Goal: Transaction & Acquisition: Purchase product/service

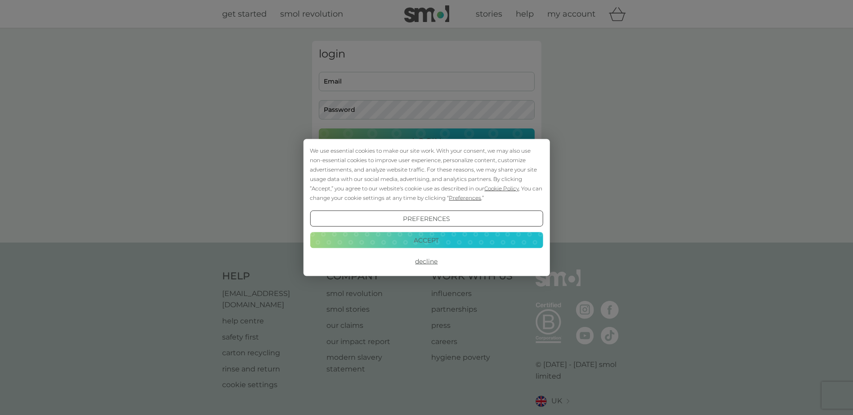
click at [430, 239] on button "Accept" at bounding box center [426, 240] width 233 height 16
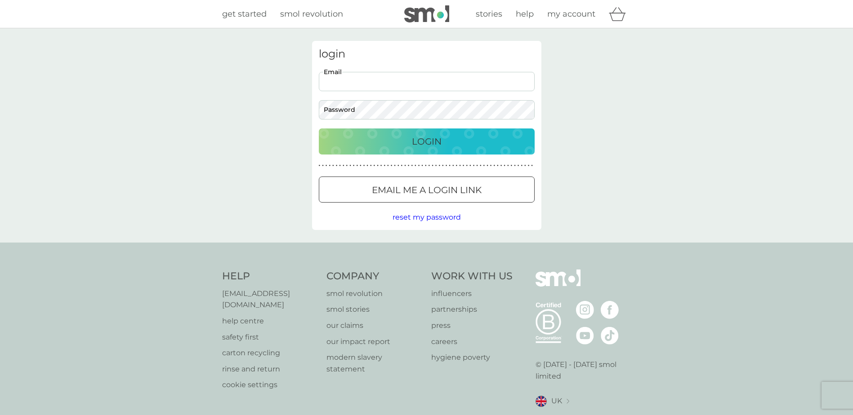
click at [382, 85] on input "Email" at bounding box center [427, 81] width 216 height 19
type input "lodge98@hotmail.co.uk"
click at [319, 129] on button "Login" at bounding box center [427, 142] width 216 height 26
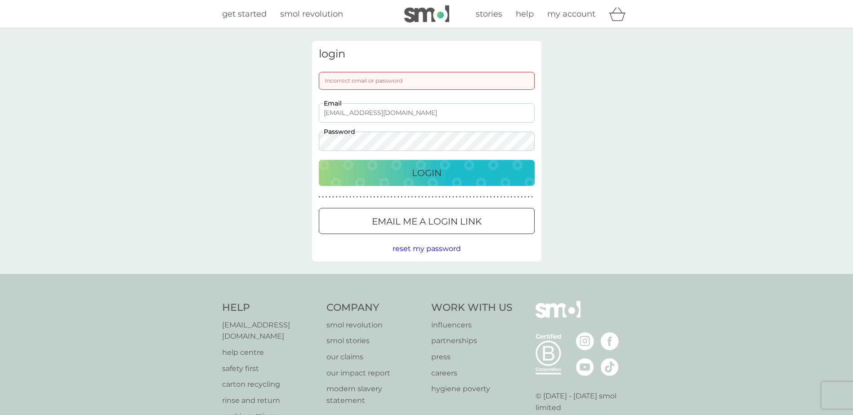
click at [494, 170] on div "Login" at bounding box center [427, 173] width 198 height 14
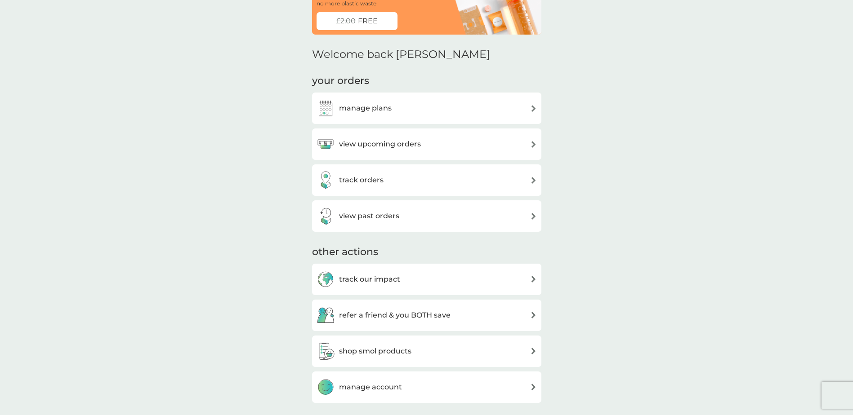
scroll to position [74, 0]
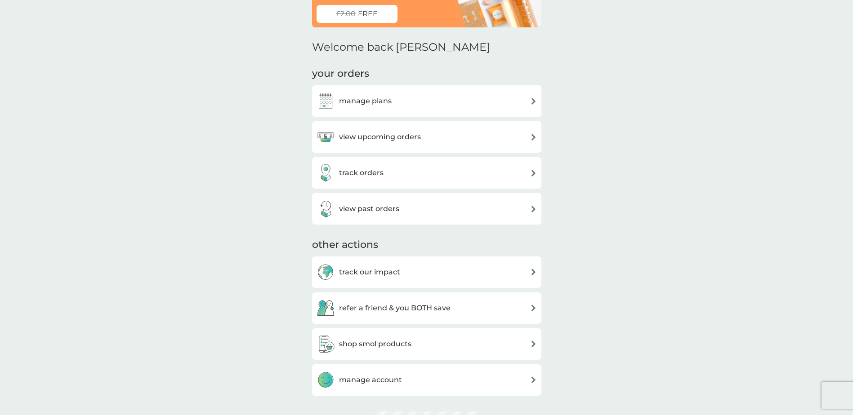
click at [408, 140] on h3 "view upcoming orders" at bounding box center [380, 137] width 82 height 12
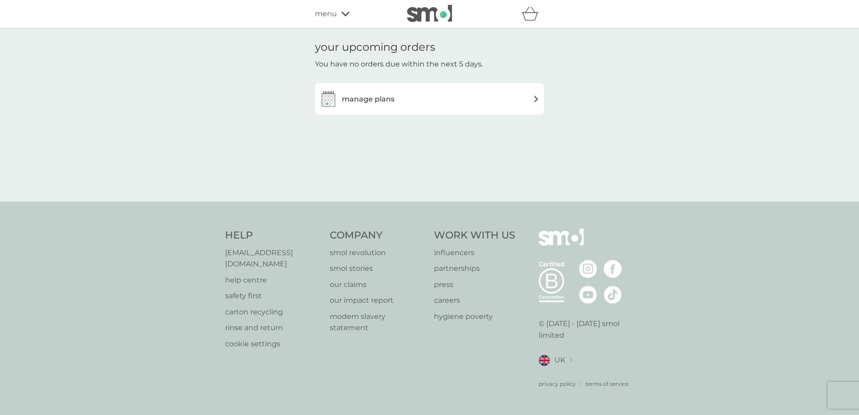
click at [478, 104] on div "manage plans" at bounding box center [430, 99] width 220 height 18
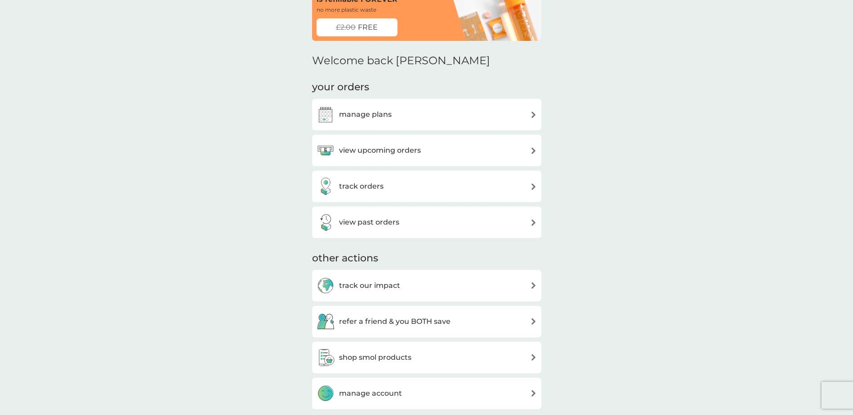
scroll to position [102, 0]
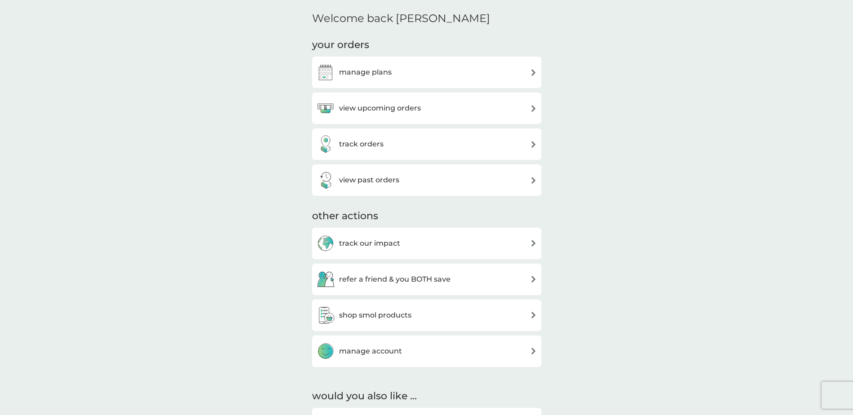
click at [449, 106] on div "view upcoming orders" at bounding box center [426, 108] width 220 height 18
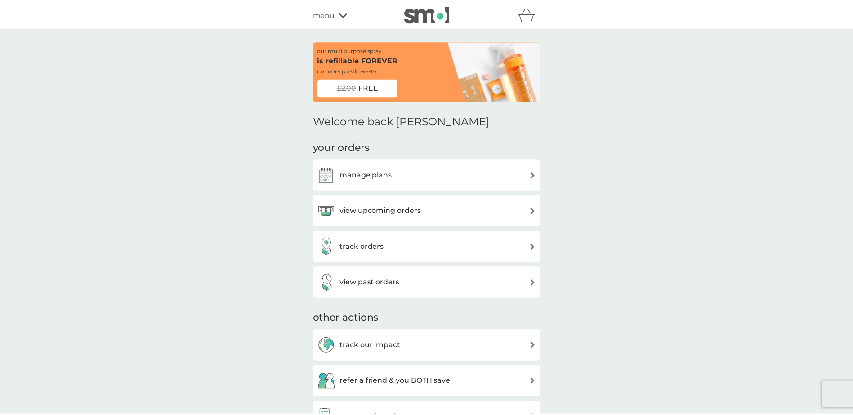
scroll to position [102, 0]
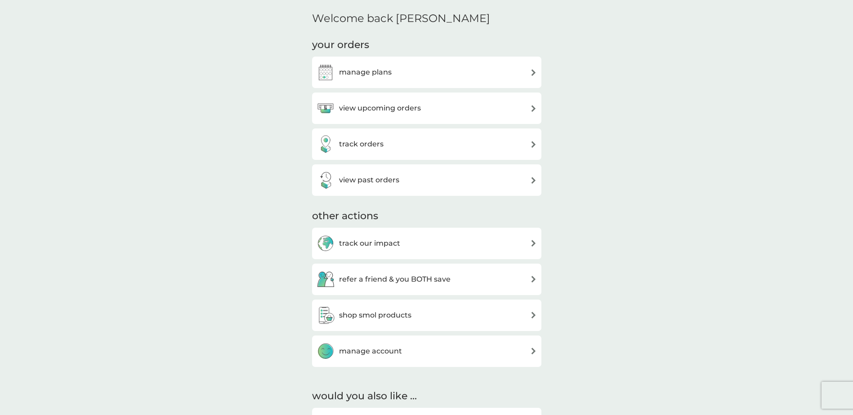
click at [399, 80] on div "manage plans" at bounding box center [426, 72] width 220 height 18
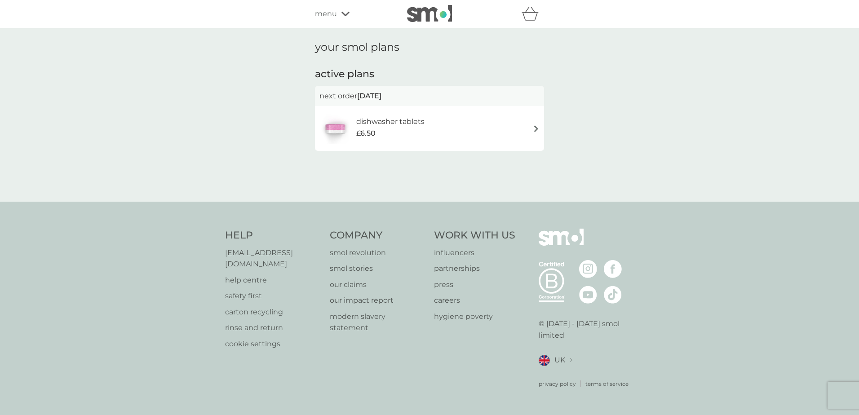
click at [508, 132] on div "dishwasher tablets £6.50" at bounding box center [430, 128] width 220 height 31
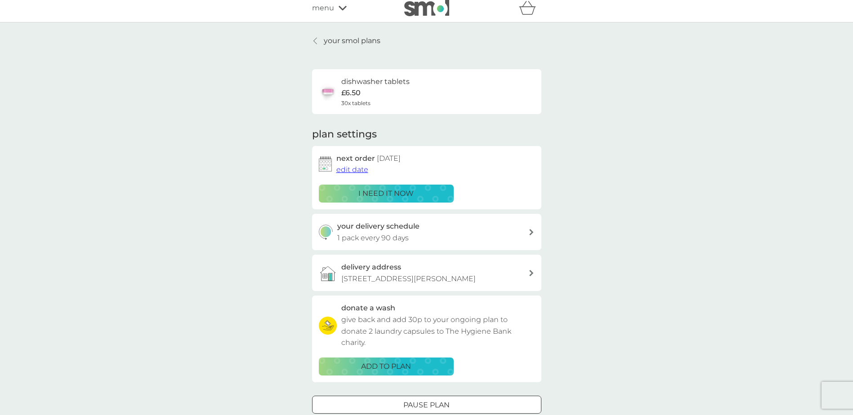
scroll to position [90, 0]
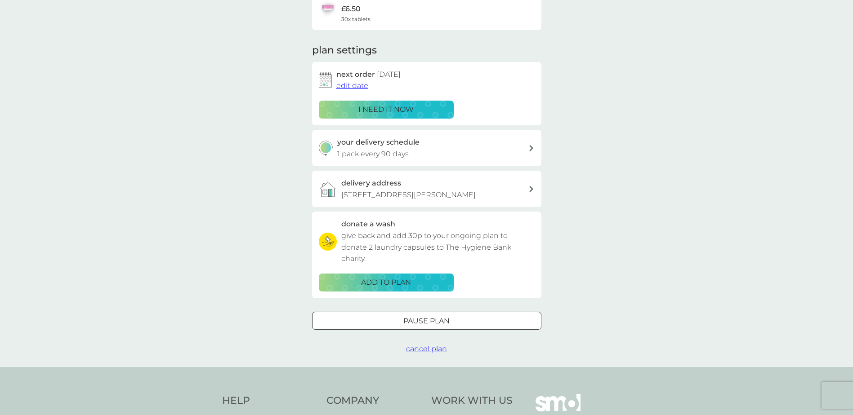
click at [520, 151] on div "your delivery schedule 1 pack every 90 days" at bounding box center [432, 148] width 191 height 23
select select "91"
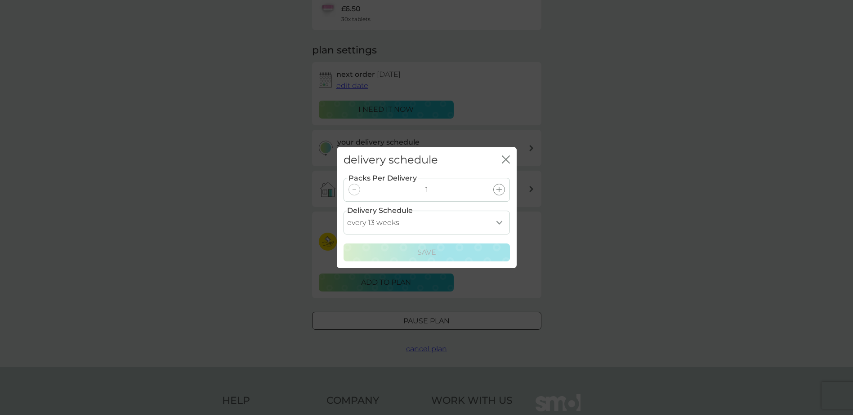
click at [436, 229] on select "every 1 week every 2 weeks every 3 weeks every 4 weeks every 5 weeks every 6 we…" at bounding box center [426, 223] width 166 height 24
click at [587, 237] on div "delivery schedule close Packs Per Delivery 1 Delivery Schedule every 1 week eve…" at bounding box center [426, 207] width 853 height 415
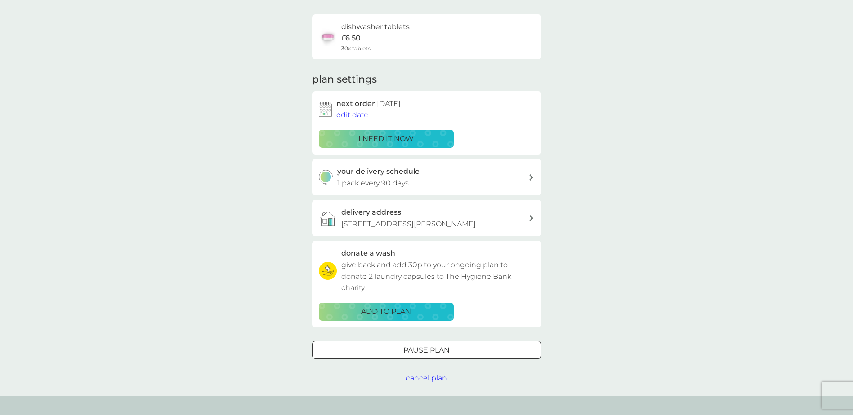
scroll to position [45, 0]
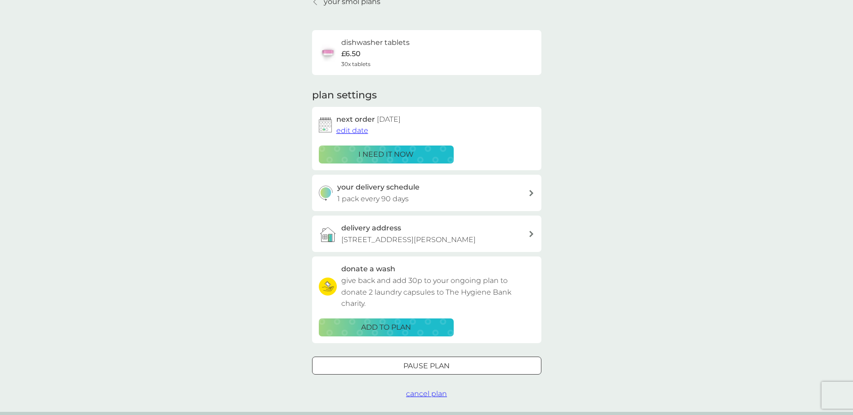
click at [426, 200] on div "your delivery schedule 1 pack every 90 days" at bounding box center [432, 193] width 191 height 23
select select "91"
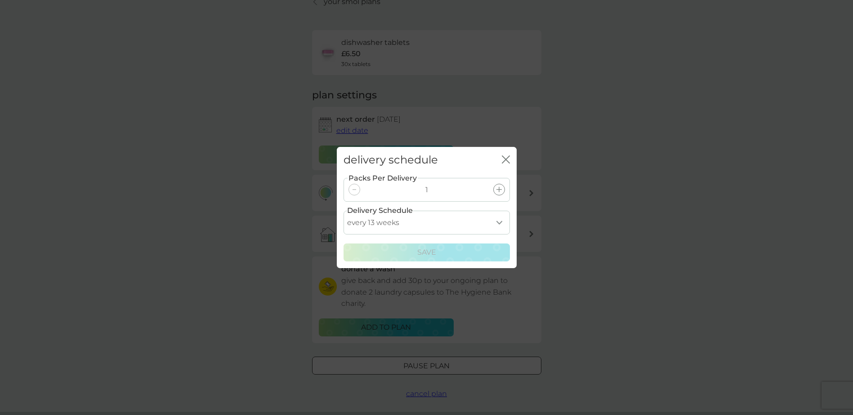
click at [440, 227] on select "every 1 week every 2 weeks every 3 weeks every 4 weeks every 5 weeks every 6 we…" at bounding box center [426, 223] width 166 height 24
click at [623, 199] on div "delivery schedule close Packs Per Delivery 1 Delivery Schedule every 1 week eve…" at bounding box center [426, 207] width 853 height 415
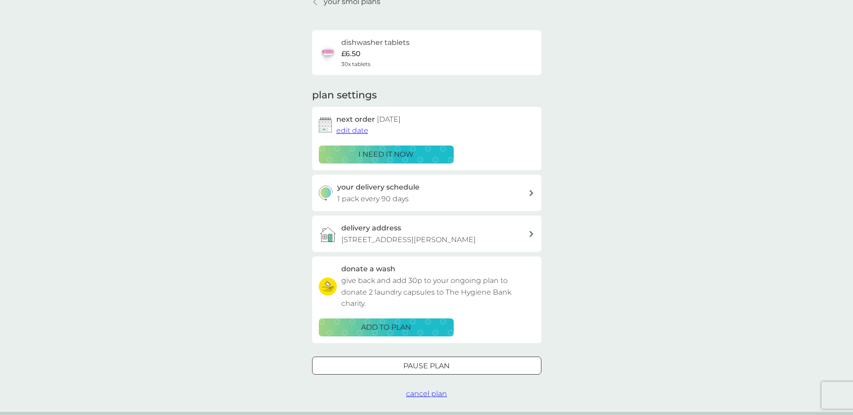
click at [418, 197] on div "your delivery schedule 1 pack every 90 days" at bounding box center [432, 193] width 191 height 23
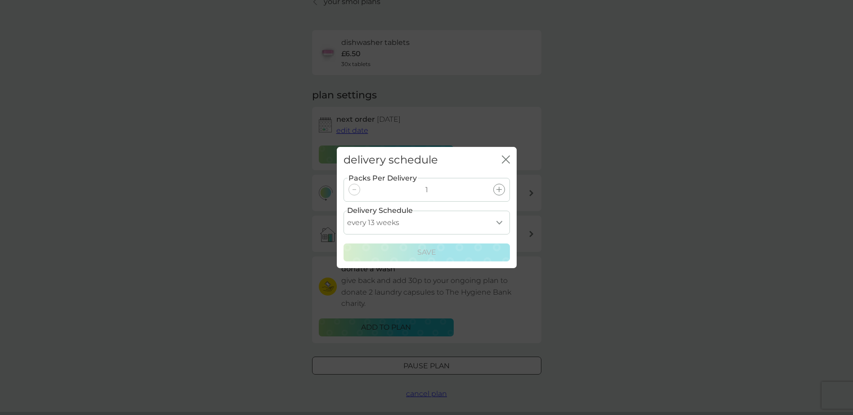
click at [452, 221] on select "every 1 week every 2 weeks every 3 weeks every 4 weeks every 5 weeks every 6 we…" at bounding box center [426, 223] width 166 height 24
select select "28"
click at [343, 211] on select "every 1 week every 2 weeks every 3 weeks every 4 weeks every 5 weeks every 6 we…" at bounding box center [426, 223] width 166 height 24
click at [392, 253] on div "Save" at bounding box center [426, 253] width 155 height 12
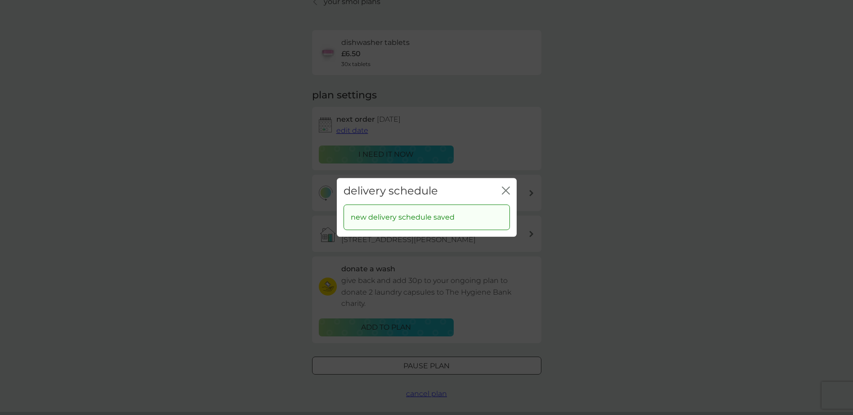
click at [511, 189] on div "delivery schedule close" at bounding box center [427, 191] width 180 height 27
click at [509, 191] on icon "close" at bounding box center [506, 191] width 8 height 8
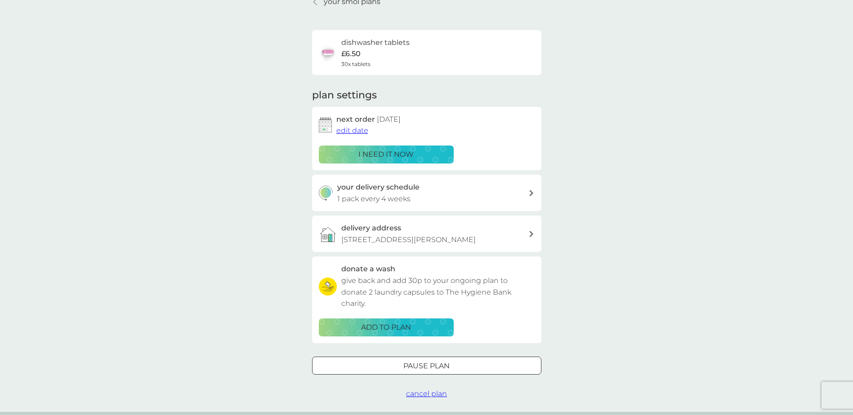
click at [493, 199] on div "your delivery schedule 1 pack every 4 weeks" at bounding box center [432, 193] width 191 height 23
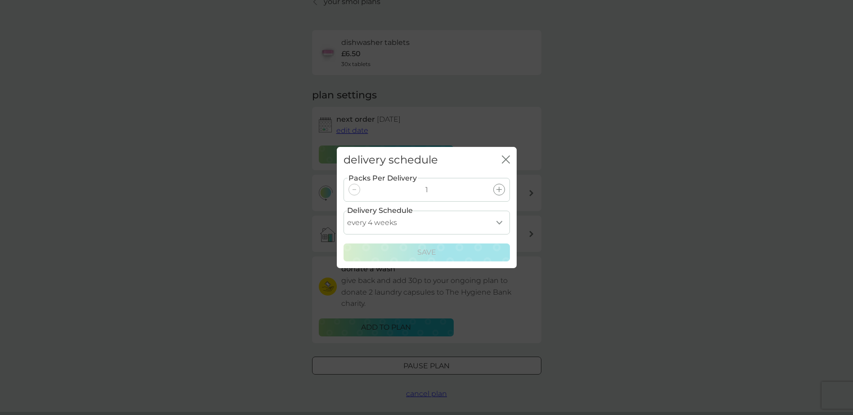
click at [498, 223] on select "every 1 week every 2 weeks every 3 weeks every 4 weeks every 5 weeks every 6 we…" at bounding box center [426, 223] width 166 height 24
select select "56"
click at [343, 211] on select "every 1 week every 2 weeks every 3 weeks every 4 weeks every 5 weeks every 6 we…" at bounding box center [426, 223] width 166 height 24
click at [438, 253] on div "Save" at bounding box center [426, 253] width 155 height 12
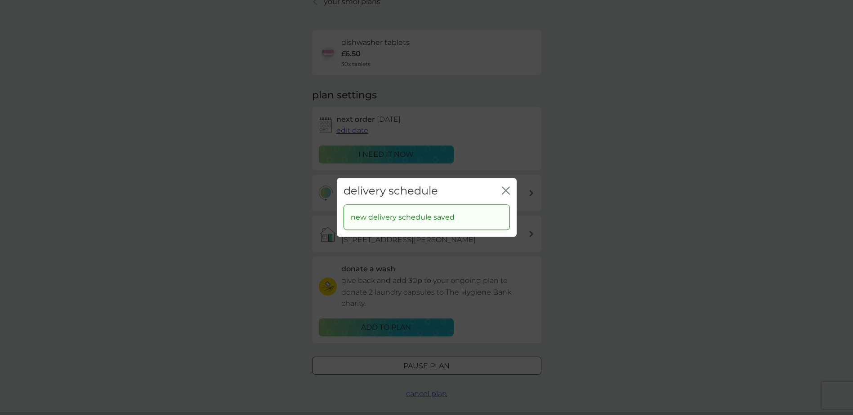
click at [500, 191] on div "delivery schedule close" at bounding box center [427, 191] width 180 height 27
click at [502, 190] on icon "close" at bounding box center [506, 191] width 8 height 8
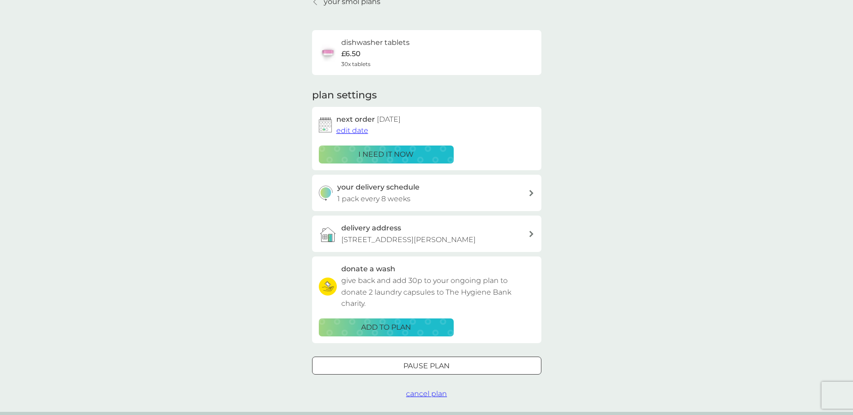
click at [424, 152] on div "i need it now" at bounding box center [385, 155] width 123 height 12
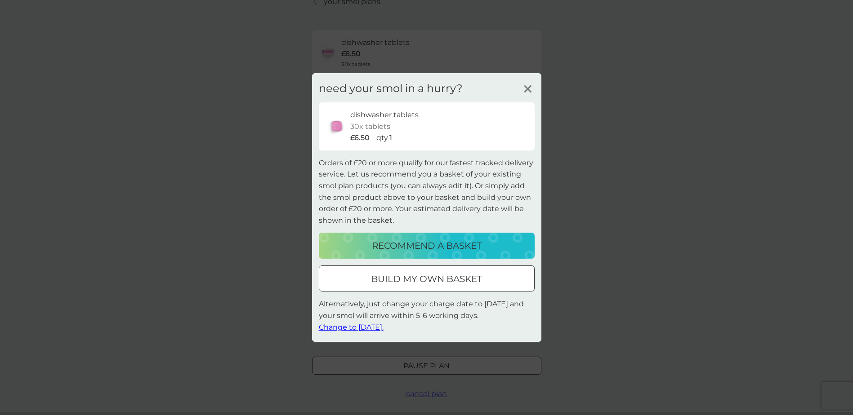
click at [483, 251] on div "recommend a basket" at bounding box center [427, 246] width 198 height 14
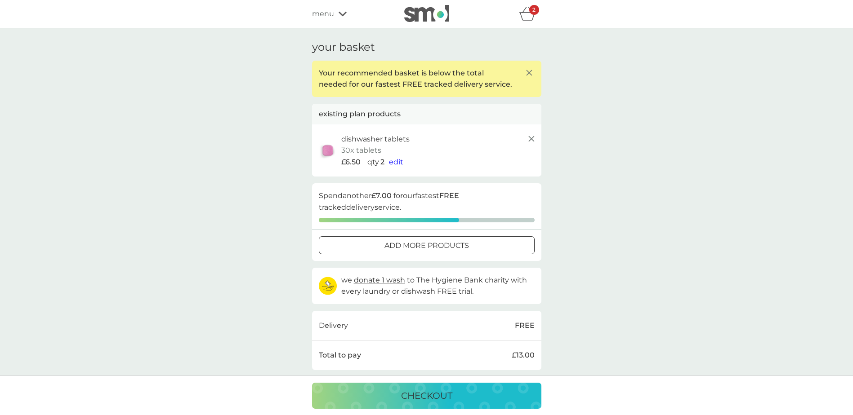
click at [323, 13] on span "menu" at bounding box center [323, 14] width 22 height 12
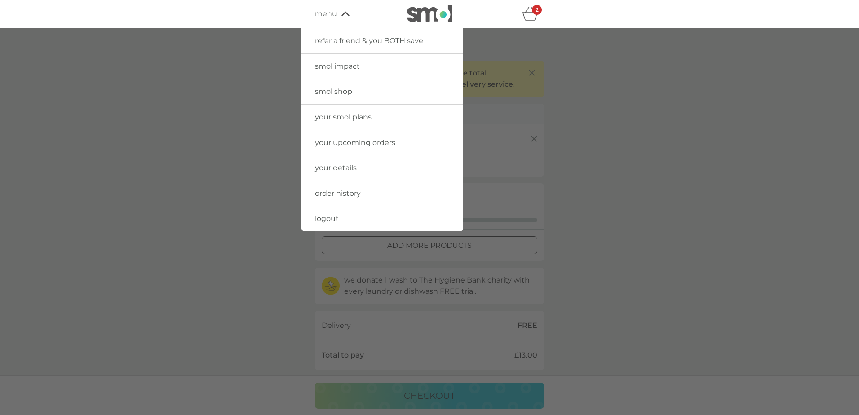
click at [414, 9] on img at bounding box center [429, 13] width 45 height 17
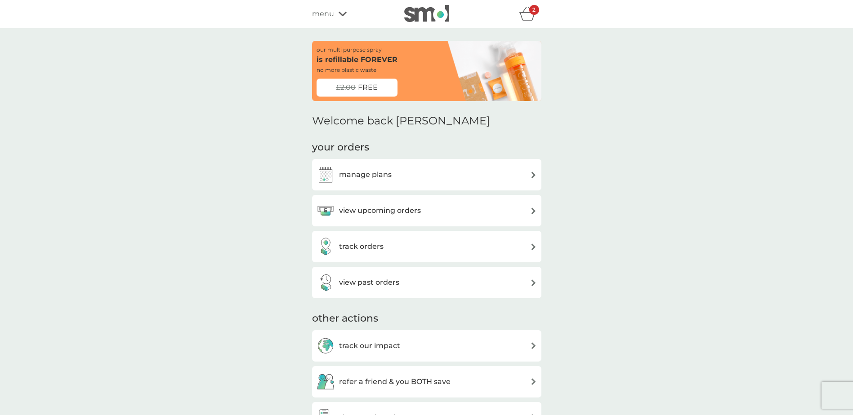
click at [387, 85] on div "£2.00 FREE" at bounding box center [356, 88] width 81 height 18
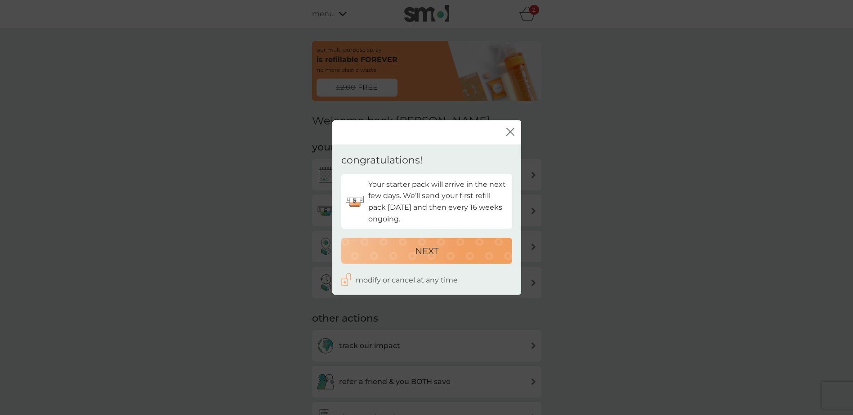
click at [438, 251] on p "NEXT" at bounding box center [426, 251] width 23 height 14
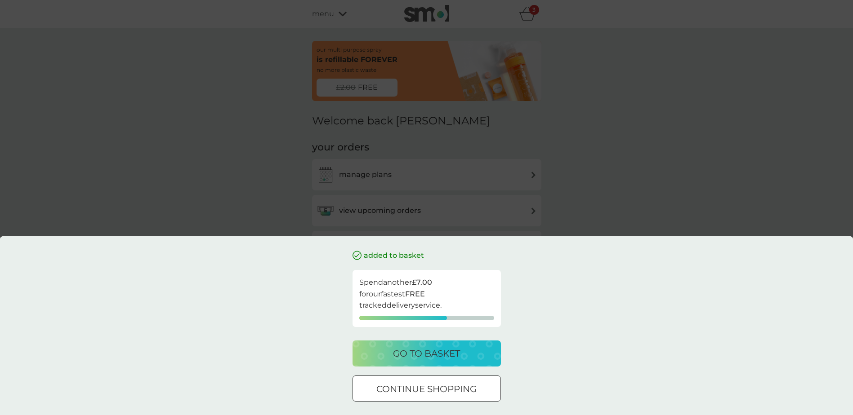
click at [442, 356] on p "go to basket" at bounding box center [426, 354] width 67 height 14
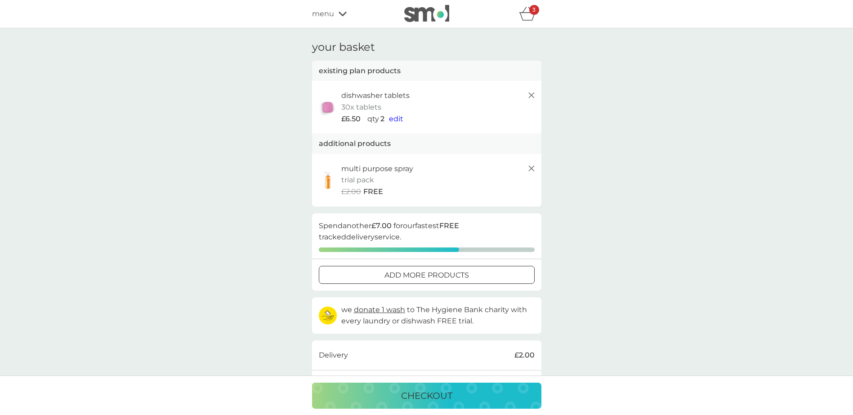
click at [397, 119] on span "edit" at bounding box center [396, 119] width 14 height 9
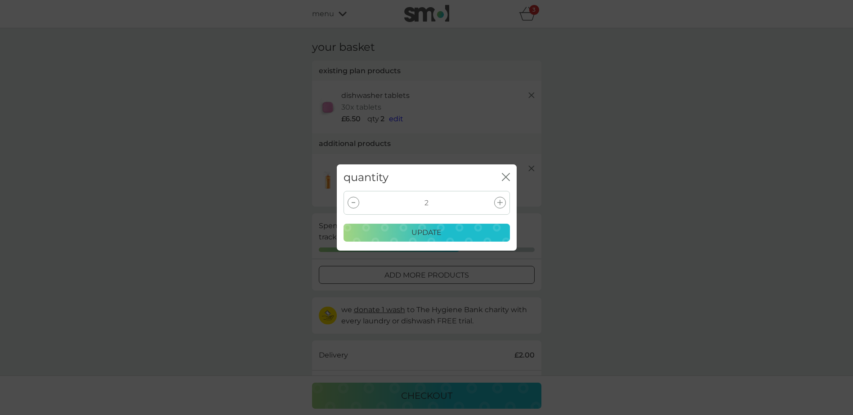
click at [352, 201] on div at bounding box center [353, 203] width 12 height 12
click at [396, 231] on div "update" at bounding box center [426, 233] width 155 height 12
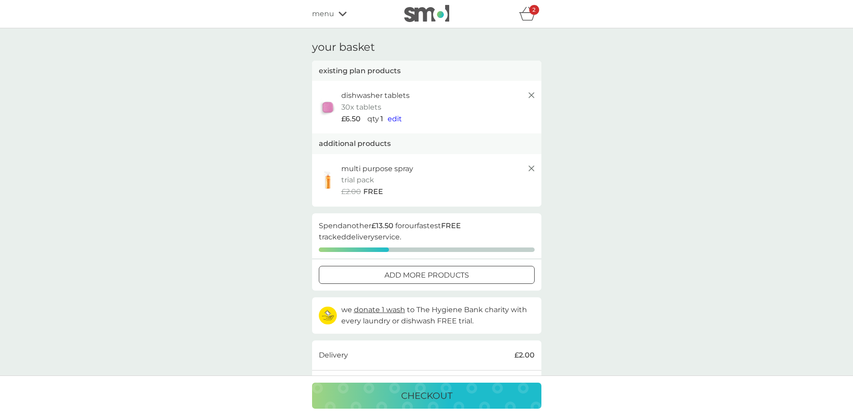
click at [524, 14] on icon "basket" at bounding box center [527, 14] width 17 height 14
click at [433, 14] on img at bounding box center [426, 13] width 45 height 17
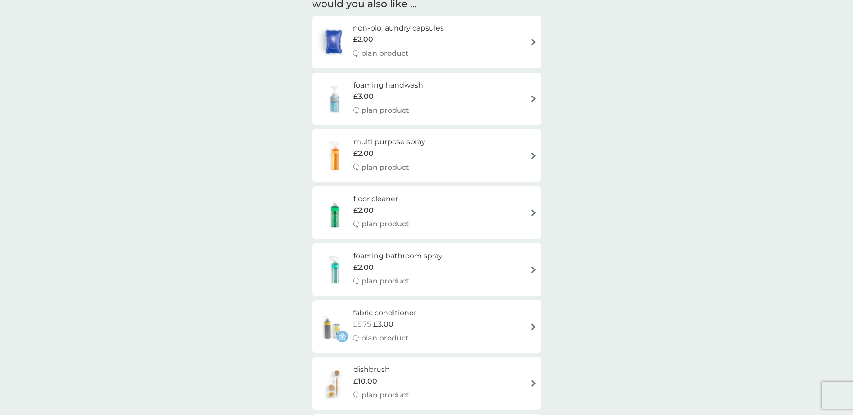
scroll to position [494, 0]
click at [392, 138] on h6 "multi purpose spray" at bounding box center [389, 143] width 72 height 12
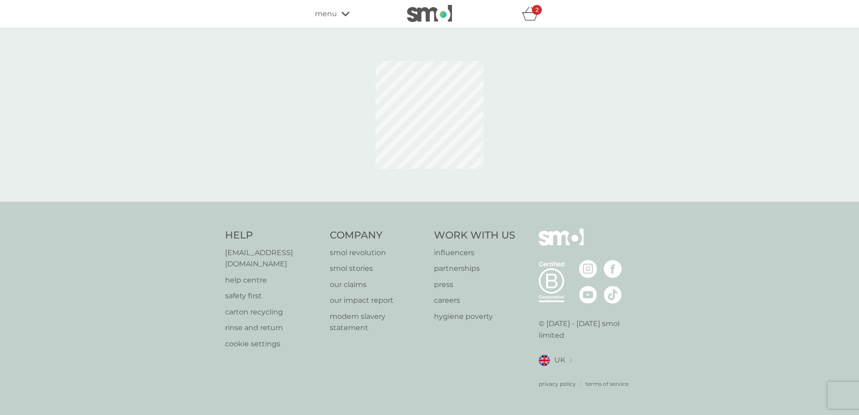
select select "112"
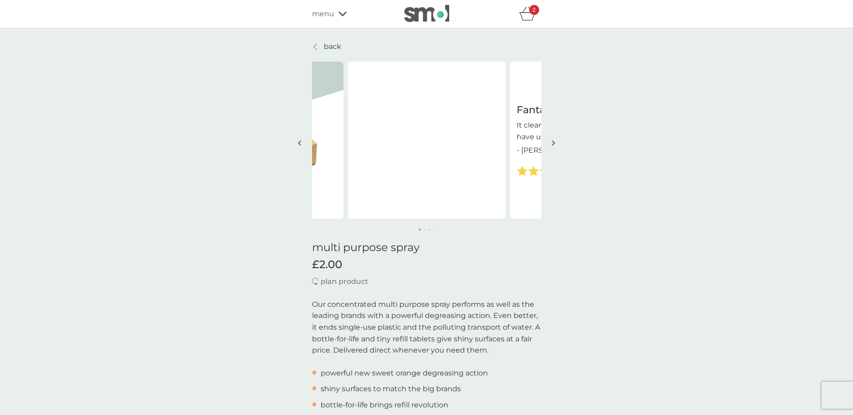
click at [553, 142] on img "button" at bounding box center [553, 143] width 4 height 7
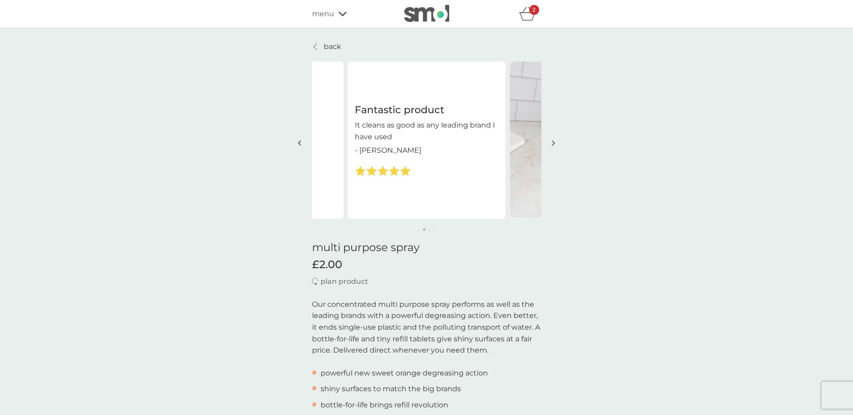
click at [553, 142] on img "button" at bounding box center [553, 143] width 4 height 7
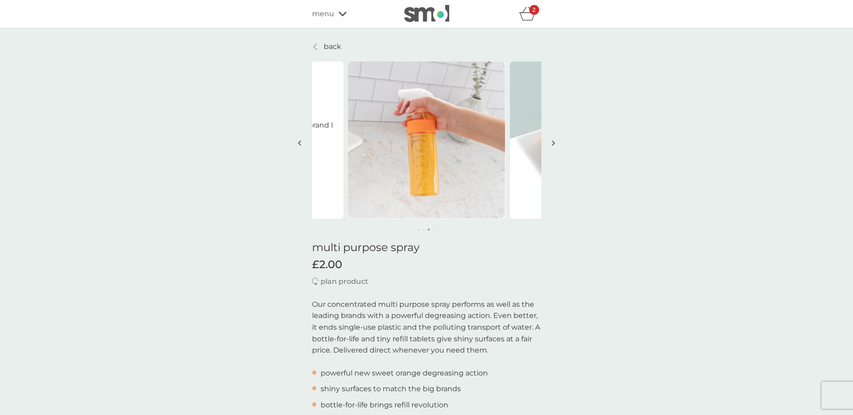
click at [553, 142] on img "button" at bounding box center [553, 143] width 4 height 7
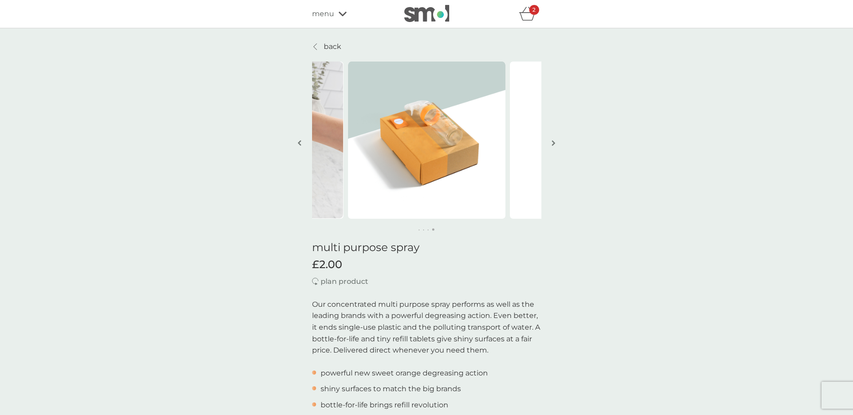
click at [553, 142] on img "button" at bounding box center [553, 143] width 4 height 7
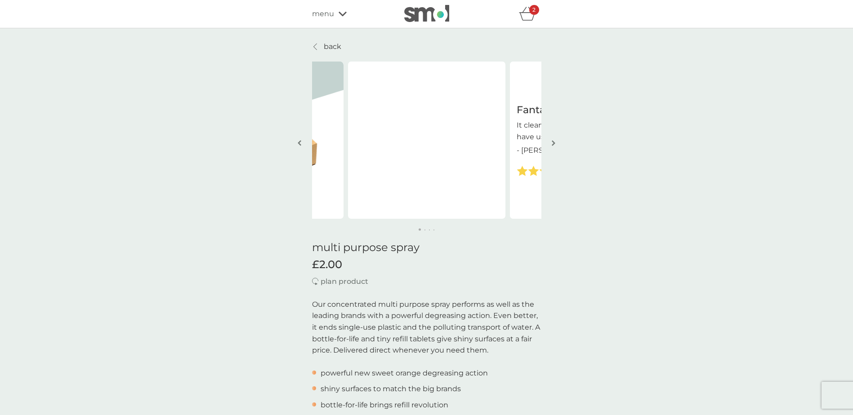
click at [553, 142] on img "button" at bounding box center [553, 143] width 4 height 7
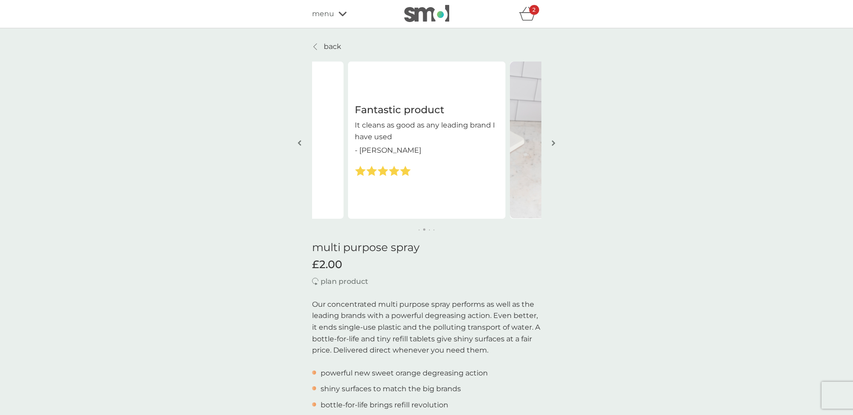
click at [553, 142] on img "button" at bounding box center [553, 143] width 4 height 7
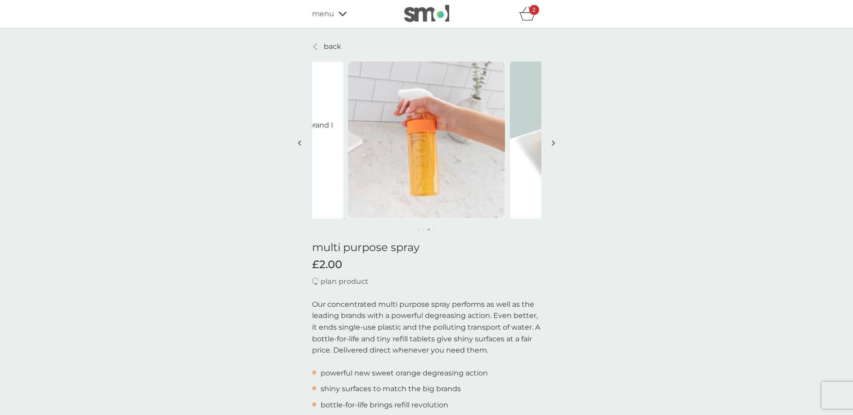
click at [553, 142] on img "button" at bounding box center [553, 143] width 4 height 7
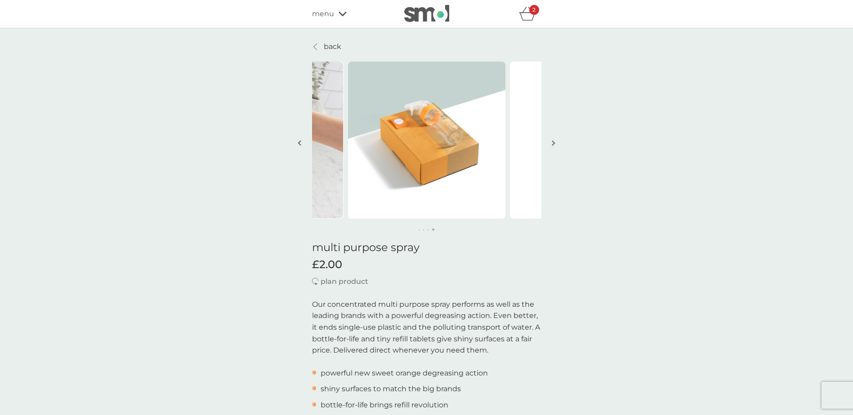
click at [553, 142] on img "button" at bounding box center [553, 143] width 4 height 7
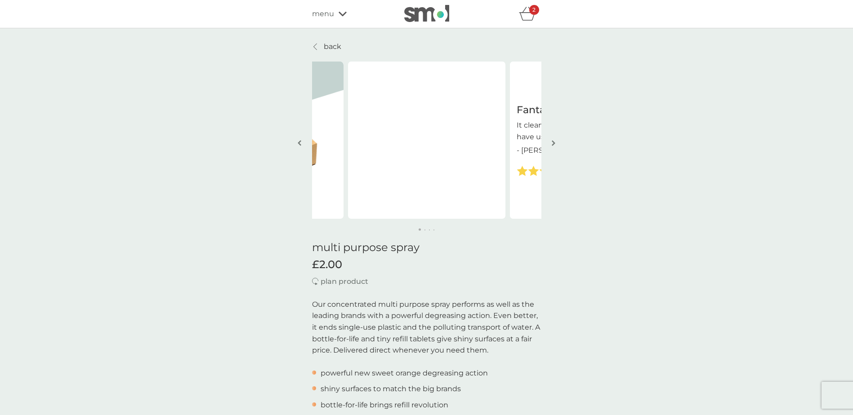
click at [328, 13] on span "menu" at bounding box center [323, 14] width 22 height 12
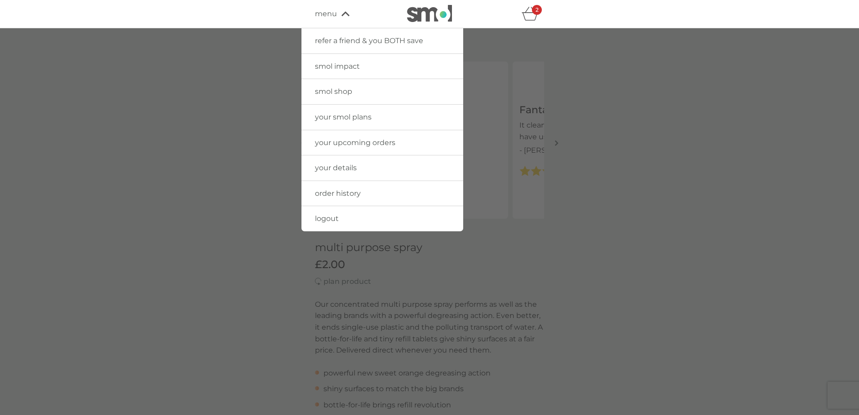
click at [341, 98] on link "smol shop" at bounding box center [383, 91] width 162 height 25
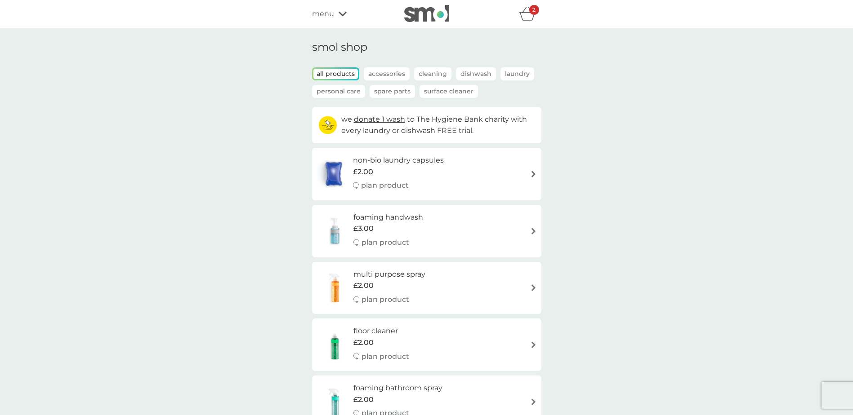
click at [438, 72] on p "Cleaning" at bounding box center [432, 73] width 37 height 13
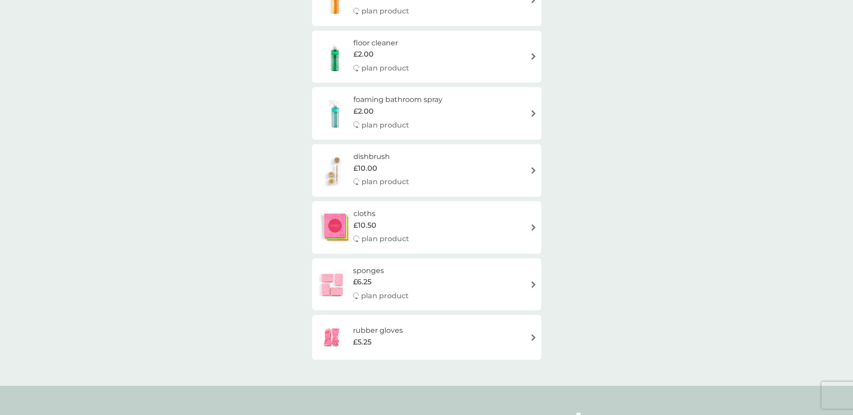
scroll to position [135, 0]
click at [472, 227] on div "cloths £10.50 plan product" at bounding box center [426, 226] width 220 height 39
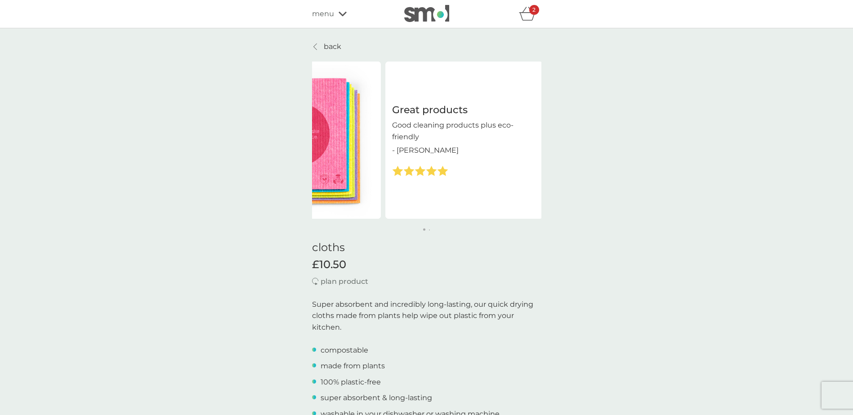
drag, startPoint x: 516, startPoint y: 144, endPoint x: 360, endPoint y: 141, distance: 155.5
click at [392, 141] on p "Good cleaning products plus eco-friendly" at bounding box center [464, 131] width 144 height 23
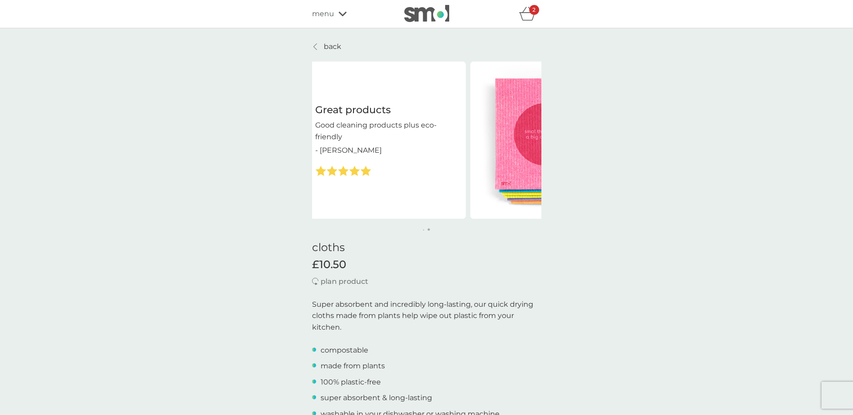
drag, startPoint x: 522, startPoint y: 138, endPoint x: 324, endPoint y: 133, distance: 197.8
click at [324, 133] on div "Great products Good cleaning products plus eco-friendly - Jane Great products G…" at bounding box center [308, 140] width 971 height 157
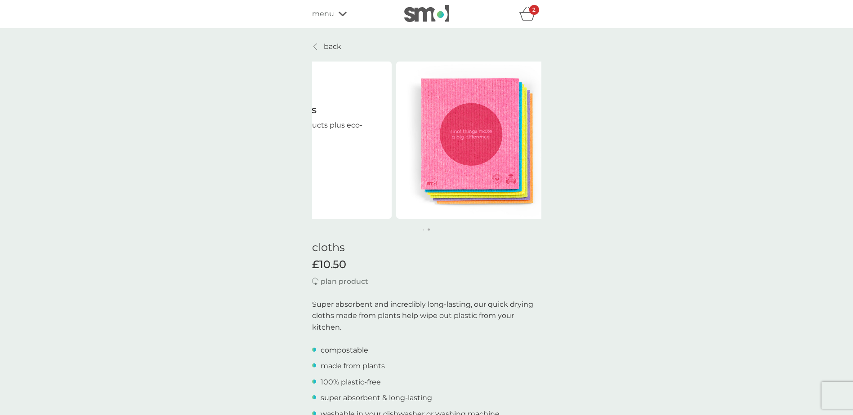
drag, startPoint x: 482, startPoint y: 165, endPoint x: 365, endPoint y: 160, distance: 116.5
click at [366, 160] on div "Great products Good cleaning products plus eco-friendly - Jane" at bounding box center [312, 139] width 157 height 73
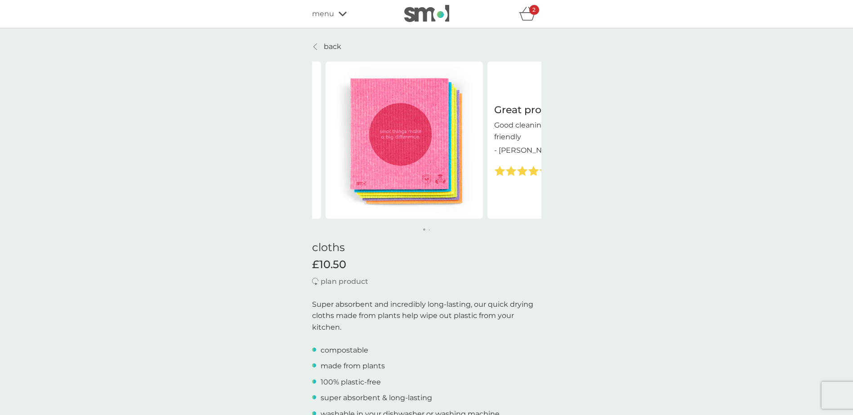
drag, startPoint x: 513, startPoint y: 152, endPoint x: 354, endPoint y: 153, distance: 159.1
click at [355, 153] on div "Great products Good cleaning products plus eco-friendly - Jane Great products G…" at bounding box center [487, 140] width 971 height 157
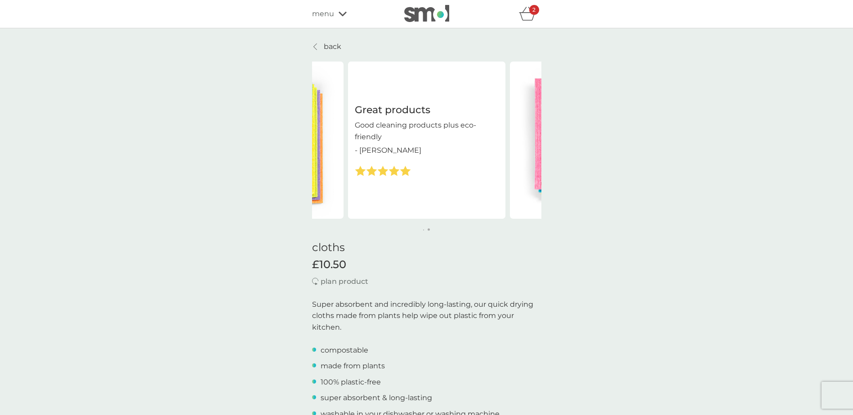
drag, startPoint x: 495, startPoint y: 152, endPoint x: 376, endPoint y: 150, distance: 118.7
click at [376, 150] on div "- Jane" at bounding box center [427, 151] width 144 height 12
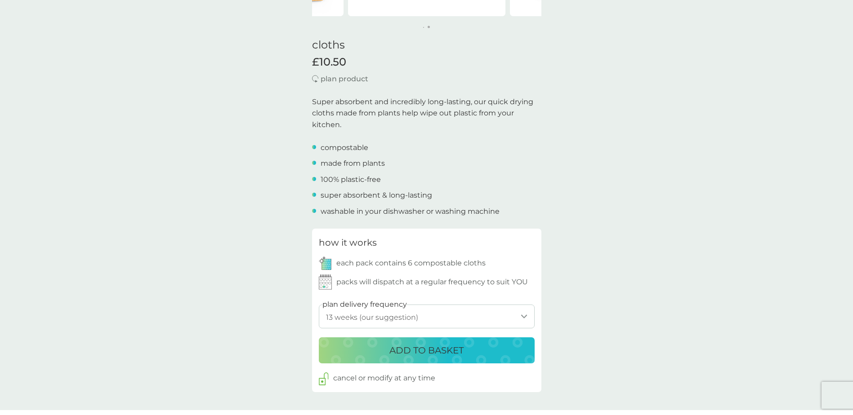
scroll to position [225, 0]
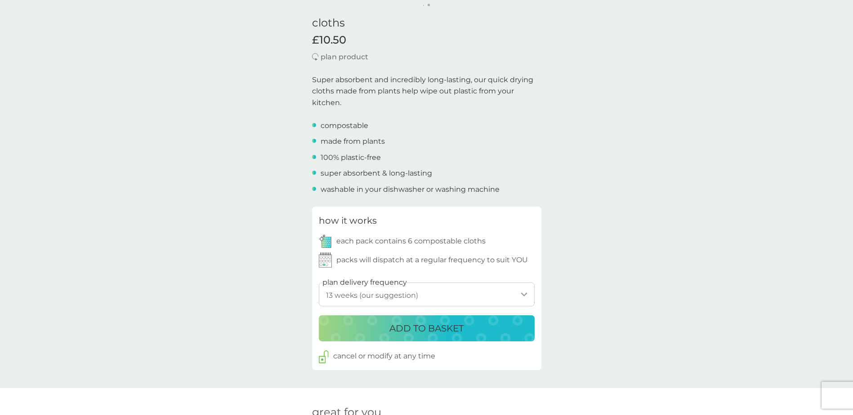
click at [484, 294] on select "1 week 2 weeks 3 weeks 4 weeks 5 weeks 6 weeks 7 weeks 8 weeks 9 weeks 10 weeks…" at bounding box center [427, 295] width 216 height 24
select select "140"
click at [319, 283] on select "1 week 2 weeks 3 weeks 4 weeks 5 weeks 6 weeks 7 weeks 8 weeks 9 weeks 10 weeks…" at bounding box center [427, 295] width 216 height 24
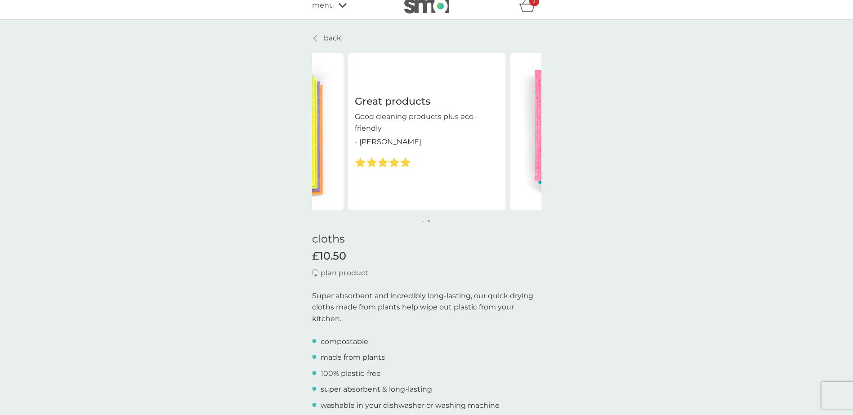
scroll to position [0, 0]
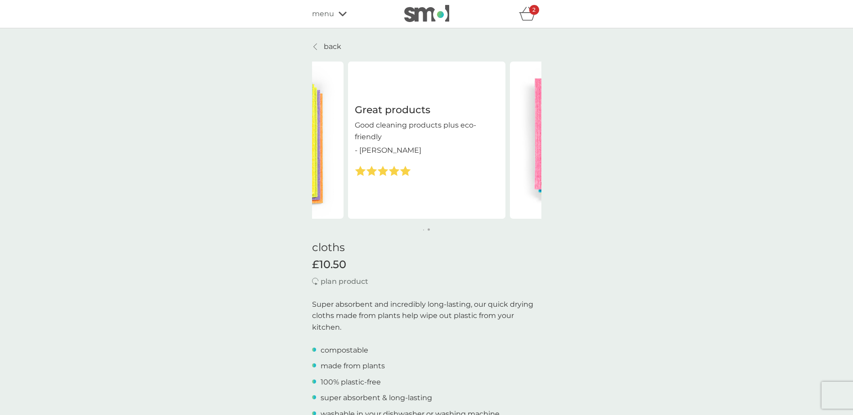
click at [529, 14] on div "2" at bounding box center [534, 10] width 10 height 10
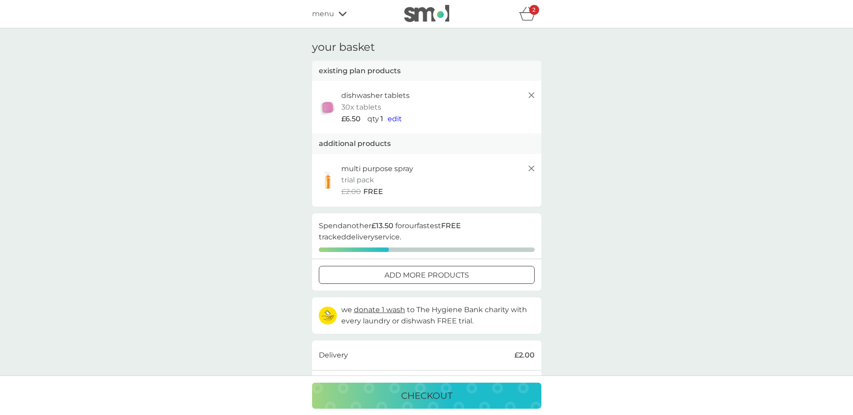
click at [319, 12] on span "menu" at bounding box center [323, 14] width 22 height 12
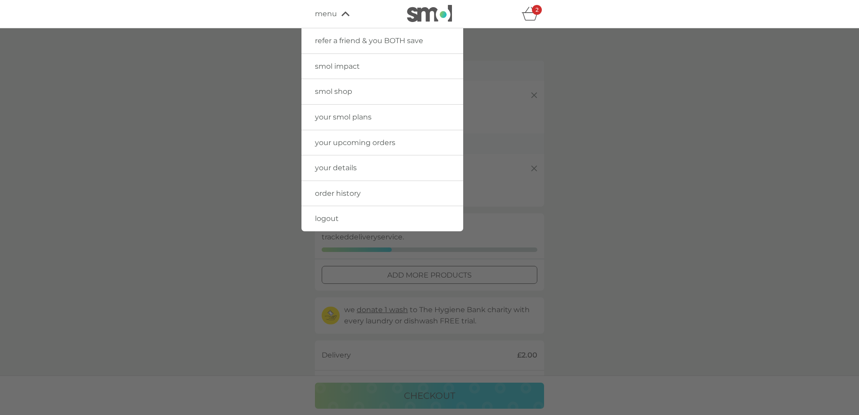
click at [351, 90] on span "smol shop" at bounding box center [333, 91] width 37 height 9
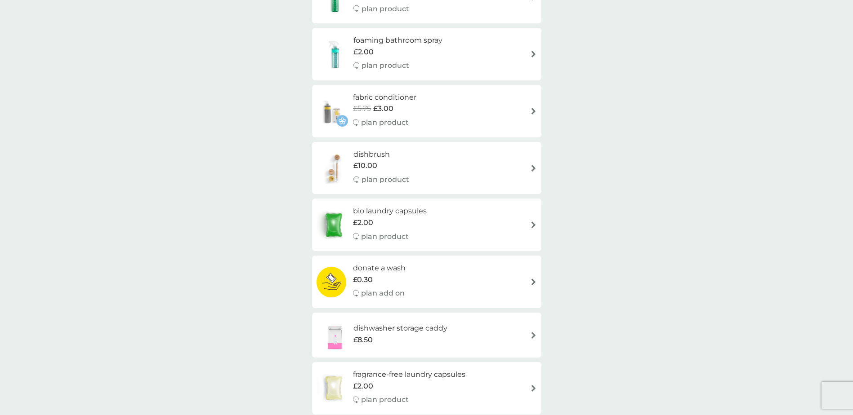
scroll to position [360, 0]
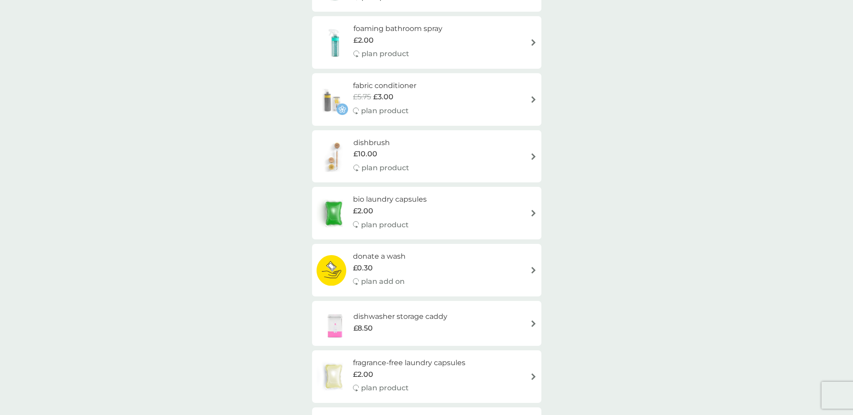
click at [463, 160] on div "dishbrush £10.00 plan product" at bounding box center [426, 156] width 220 height 39
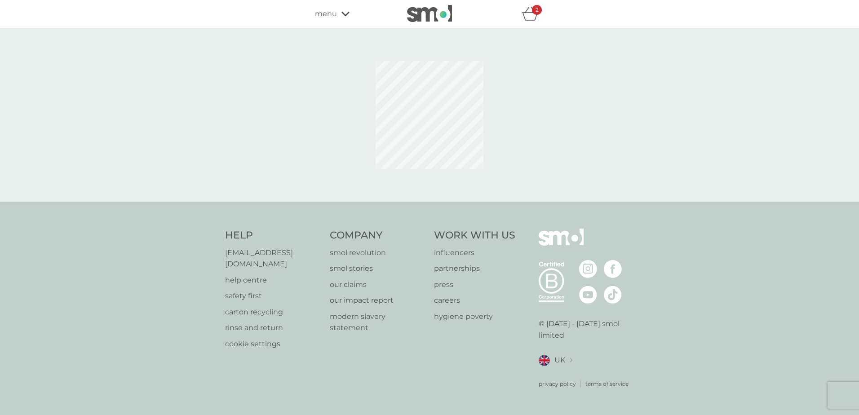
select select "245"
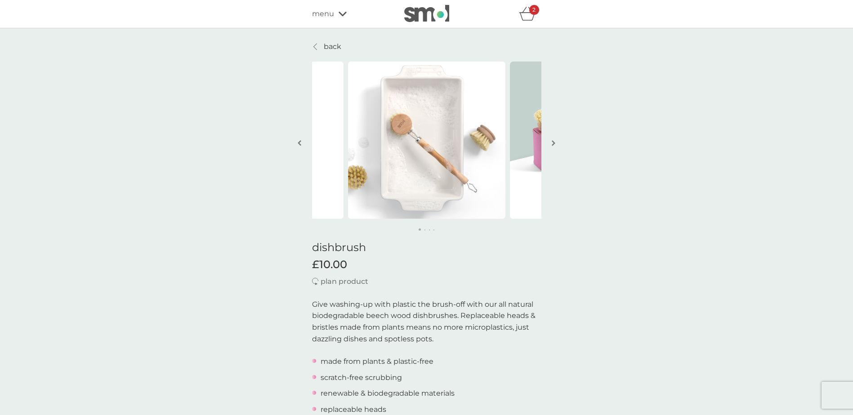
click at [553, 142] on img "button" at bounding box center [553, 143] width 4 height 7
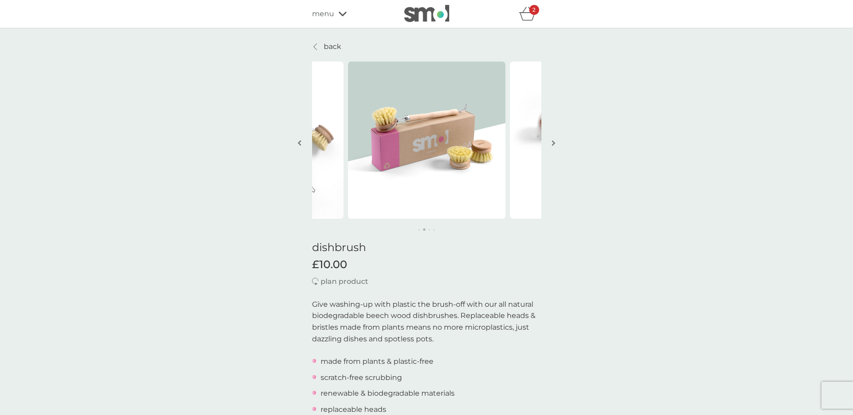
click at [553, 142] on img "button" at bounding box center [553, 143] width 4 height 7
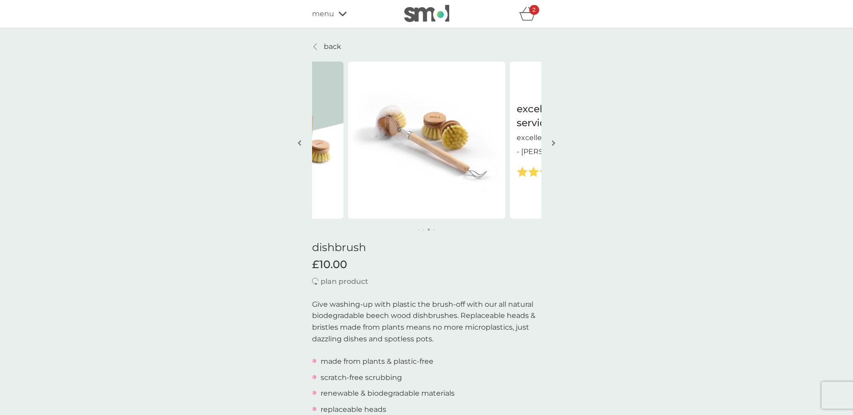
click at [553, 142] on img "button" at bounding box center [553, 143] width 4 height 7
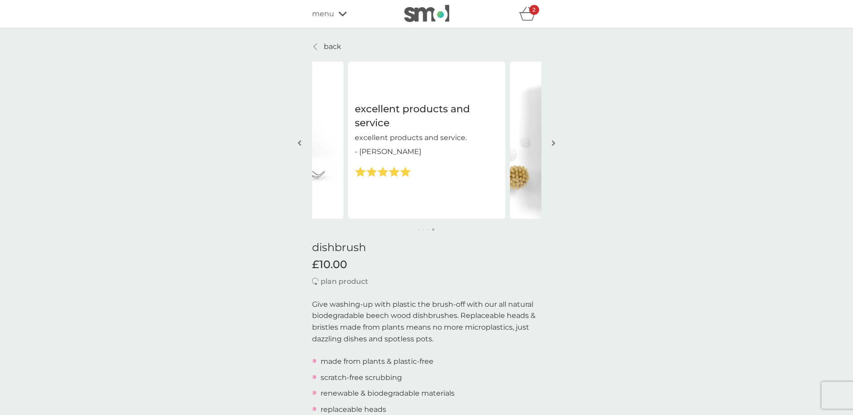
click at [553, 142] on img "button" at bounding box center [553, 143] width 4 height 7
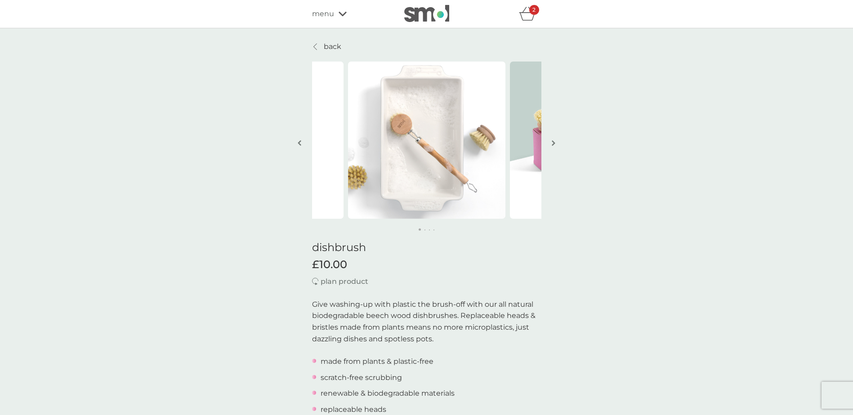
click at [553, 142] on img "button" at bounding box center [553, 143] width 4 height 7
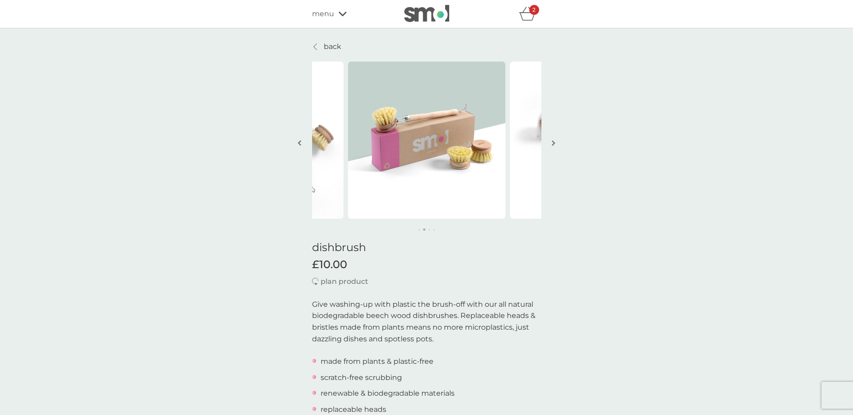
click at [553, 142] on img "button" at bounding box center [553, 143] width 4 height 7
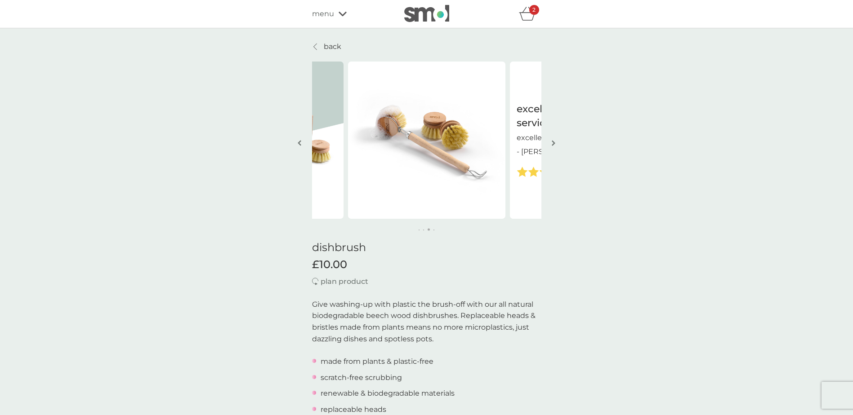
click at [323, 47] on link "back" at bounding box center [326, 47] width 29 height 12
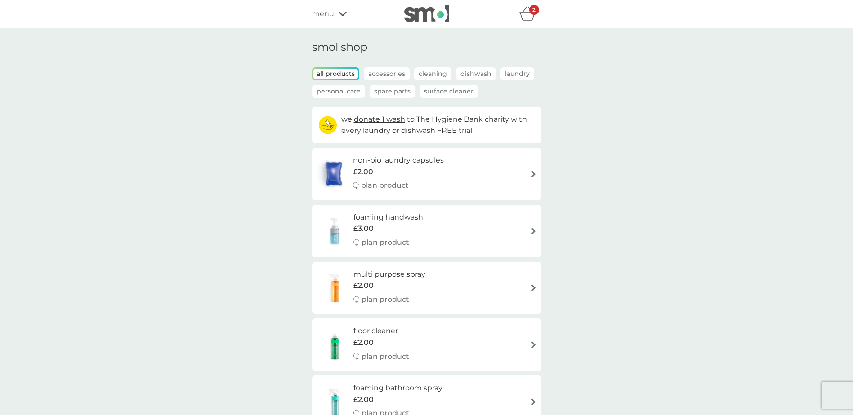
click at [345, 89] on p "Personal Care" at bounding box center [338, 91] width 53 height 13
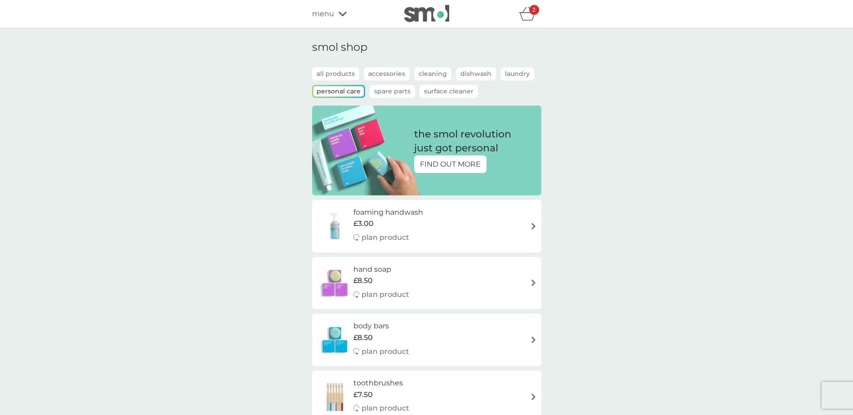
click at [394, 92] on p "Spare Parts" at bounding box center [391, 91] width 45 height 13
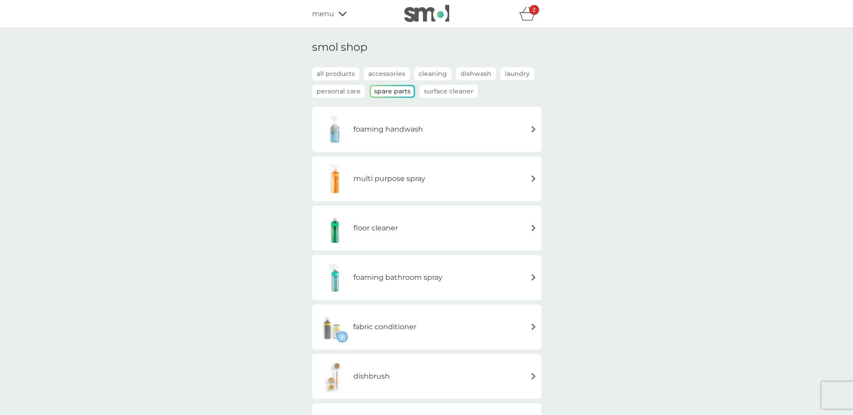
click at [428, 94] on p "Surface Cleaner" at bounding box center [448, 91] width 58 height 13
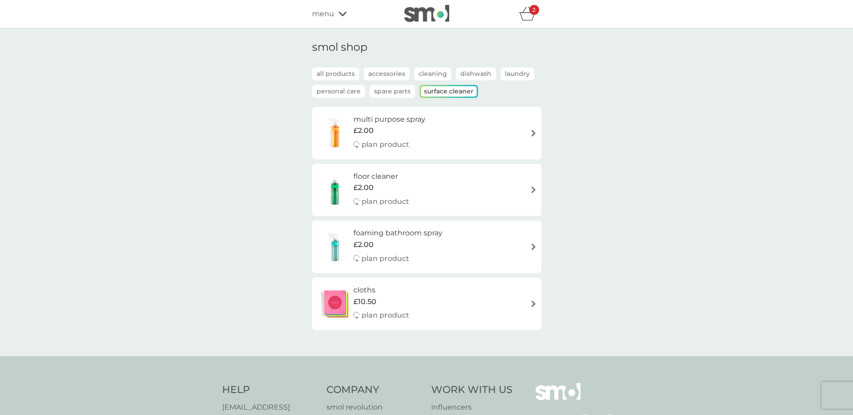
click at [467, 243] on div "foaming bathroom spray £2.00 plan product" at bounding box center [426, 246] width 220 height 39
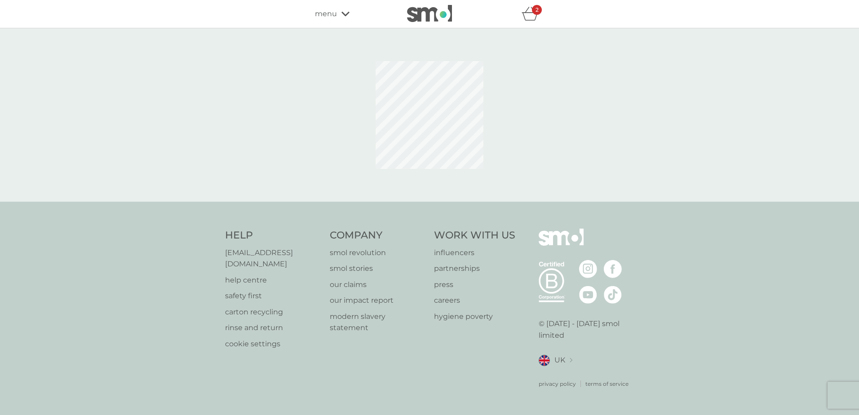
select select "182"
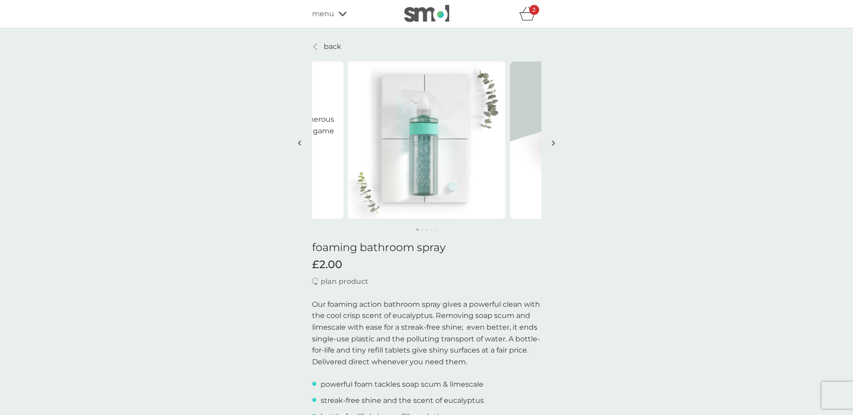
click at [550, 142] on button "button" at bounding box center [553, 143] width 7 height 45
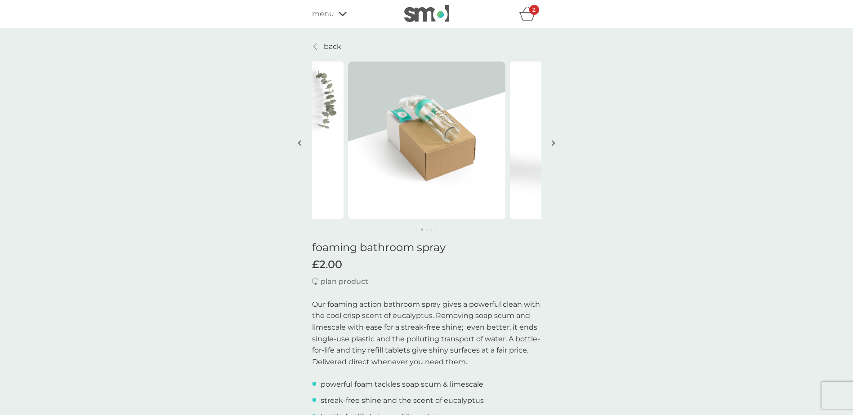
click at [550, 142] on button "button" at bounding box center [553, 143] width 7 height 45
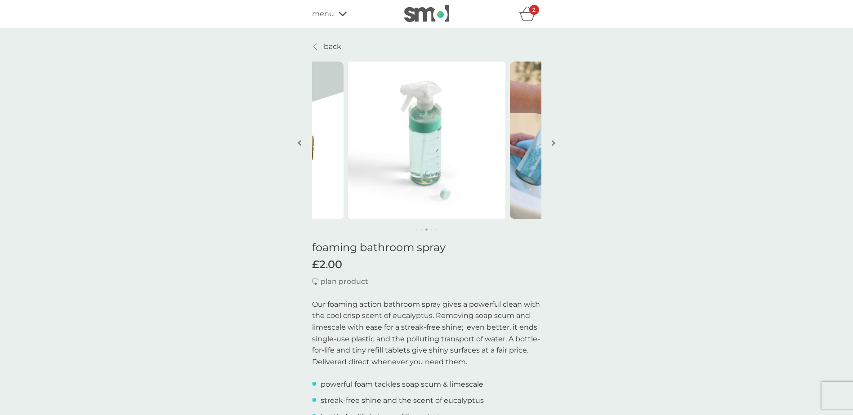
click at [550, 142] on button "button" at bounding box center [553, 143] width 7 height 45
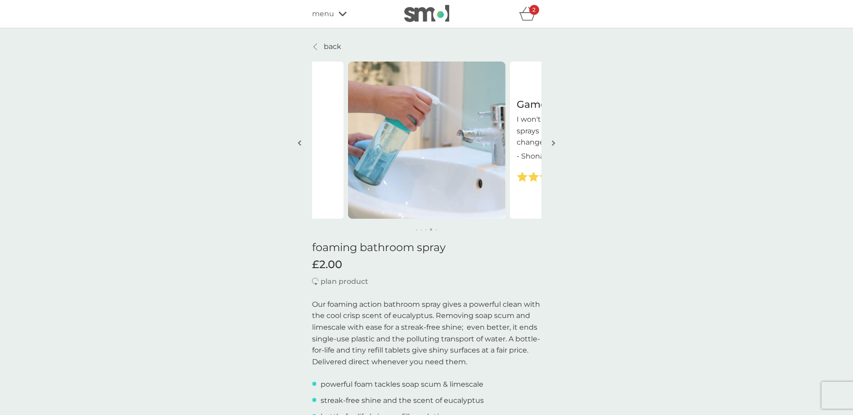
click at [550, 142] on button "button" at bounding box center [553, 143] width 7 height 45
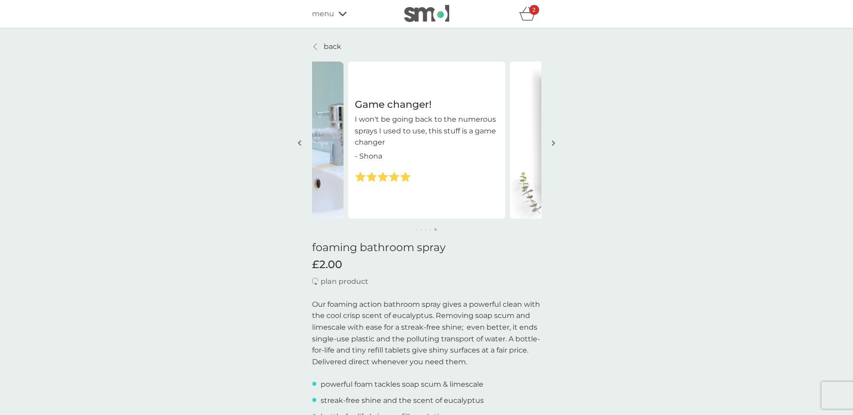
click at [551, 144] on img "button" at bounding box center [553, 143] width 4 height 7
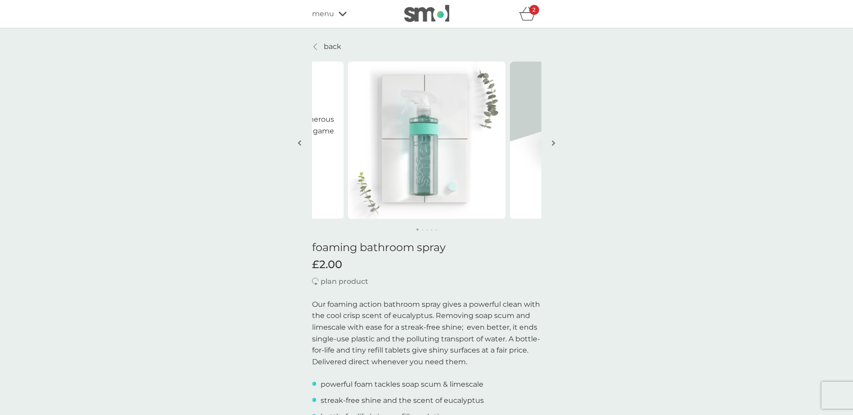
click at [551, 144] on img "button" at bounding box center [553, 143] width 4 height 7
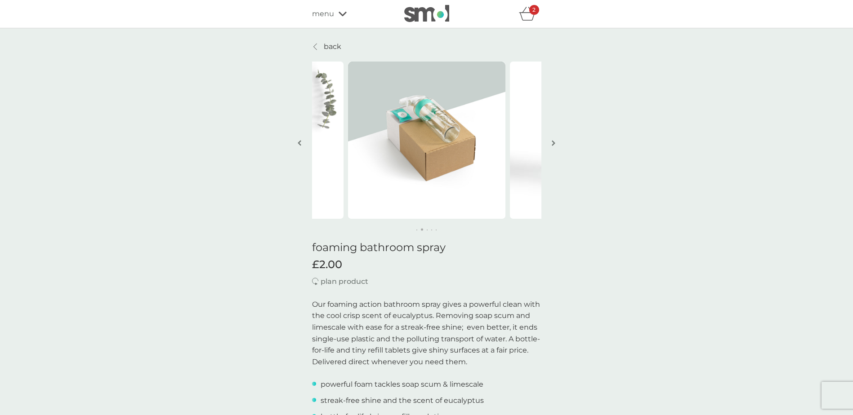
click at [551, 144] on button "button" at bounding box center [553, 143] width 7 height 45
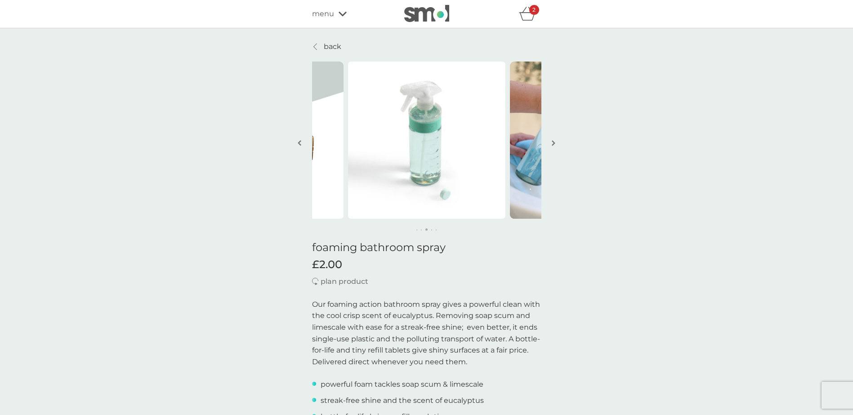
click at [551, 143] on button "button" at bounding box center [553, 143] width 7 height 45
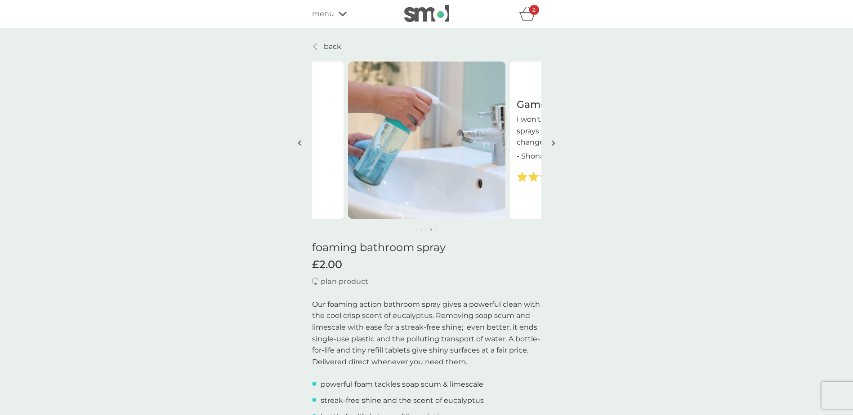
click at [331, 44] on p "back" at bounding box center [333, 47] width 18 height 12
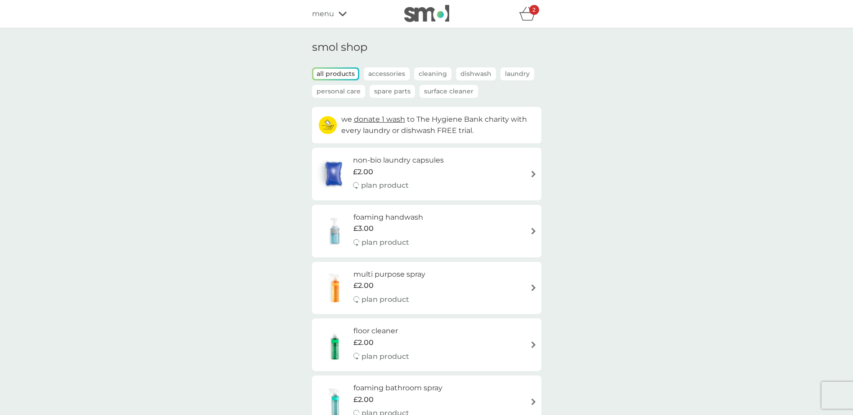
click at [370, 71] on p "Accessories" at bounding box center [387, 73] width 46 height 13
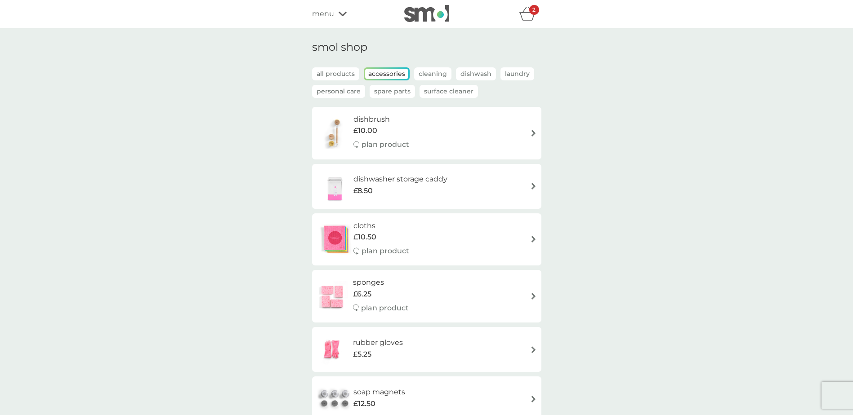
click at [428, 189] on div "£8.50" at bounding box center [400, 191] width 94 height 12
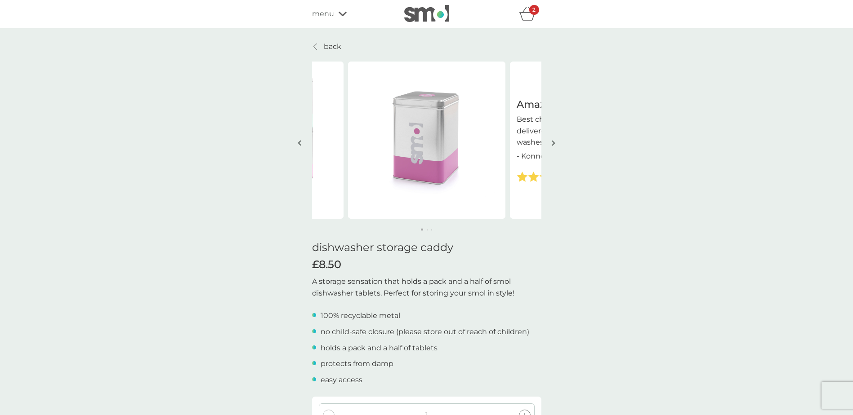
click at [553, 144] on img "button" at bounding box center [553, 143] width 4 height 7
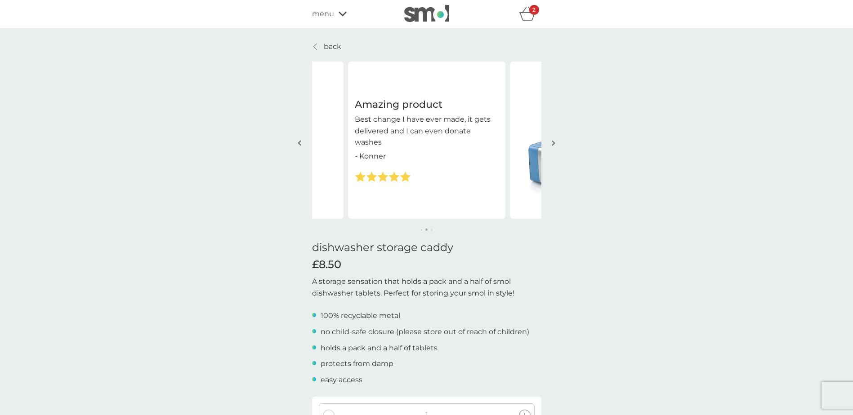
click at [553, 144] on img "button" at bounding box center [553, 143] width 4 height 7
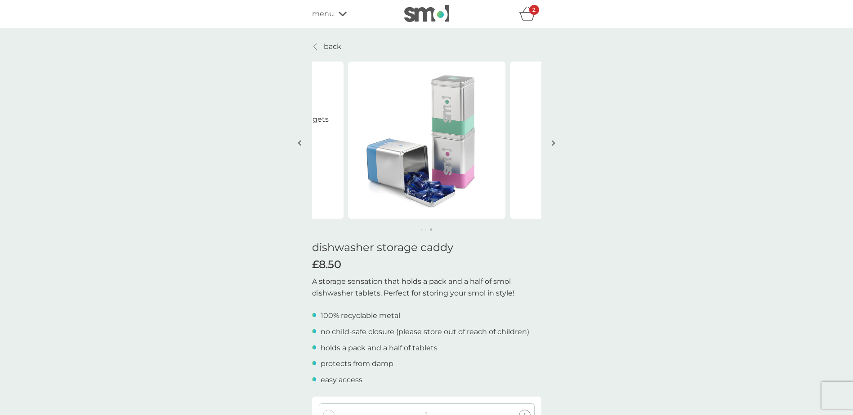
click at [553, 144] on img "button" at bounding box center [553, 143] width 4 height 7
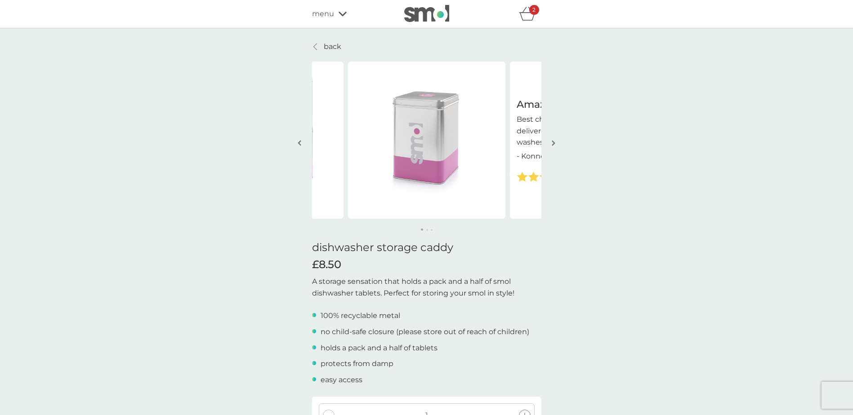
click at [312, 49] on div at bounding box center [315, 46] width 6 height 7
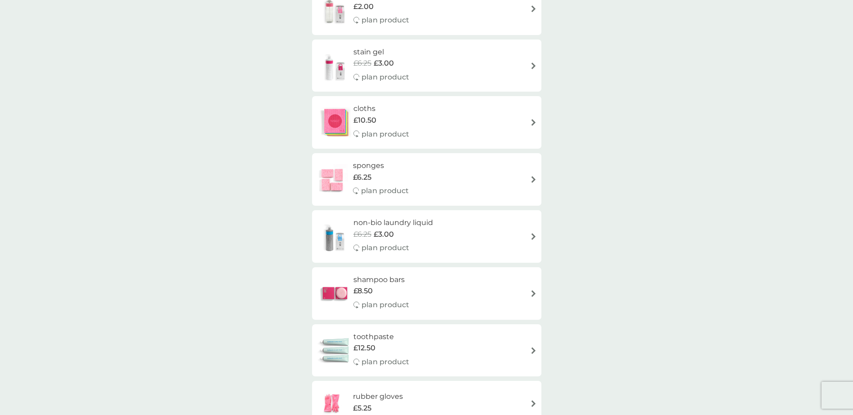
scroll to position [1034, 0]
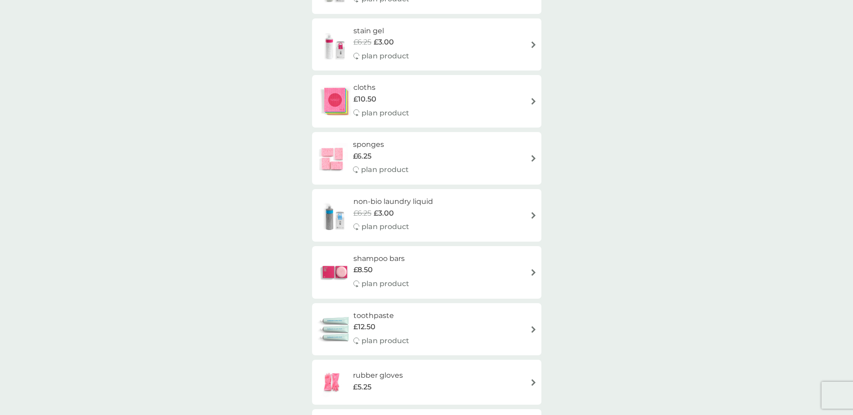
click at [426, 164] on div "sponges £6.25 plan product" at bounding box center [426, 158] width 220 height 39
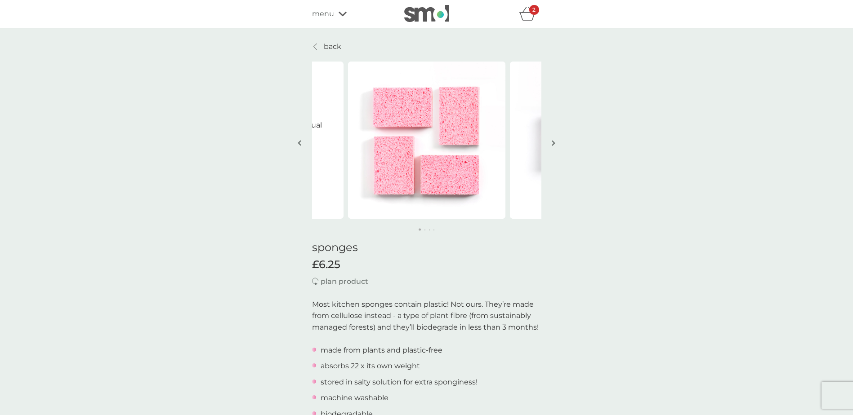
click at [555, 142] on img "button" at bounding box center [553, 143] width 4 height 7
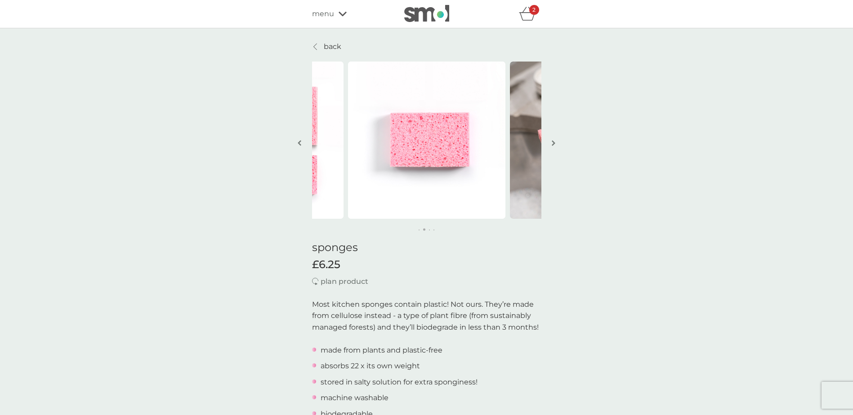
click at [555, 142] on img "button" at bounding box center [553, 143] width 4 height 7
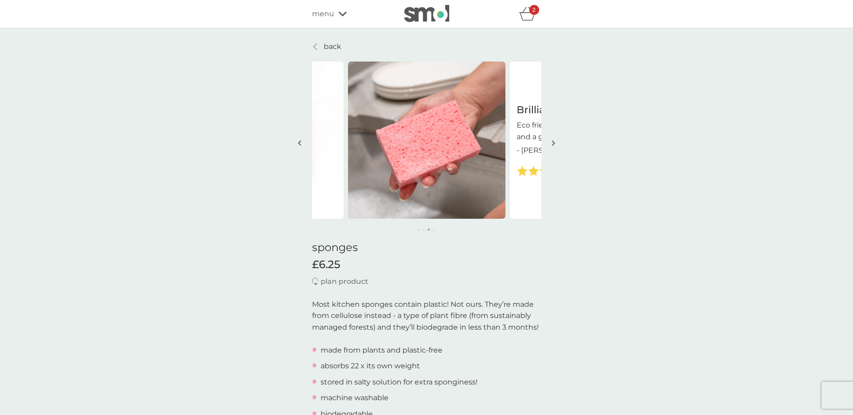
click at [551, 146] on button "button" at bounding box center [553, 143] width 7 height 45
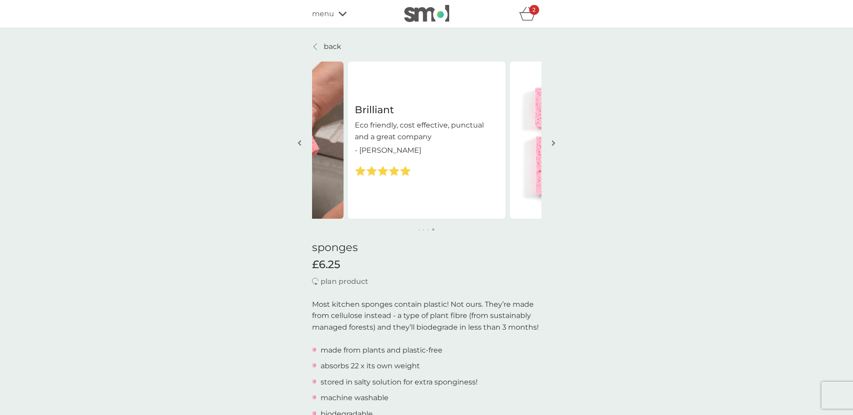
click at [551, 146] on button "button" at bounding box center [553, 143] width 7 height 45
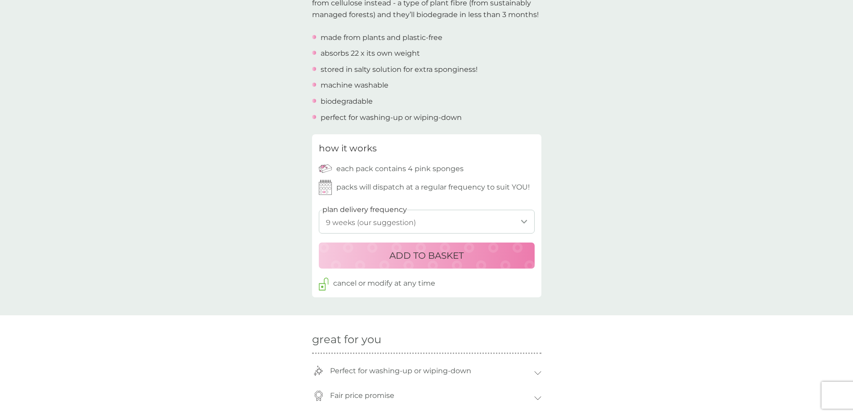
scroll to position [315, 0]
click at [487, 214] on select "1 week 2 weeks 3 weeks 4 weeks 5 weeks 6 weeks 7 weeks 8 weeks 9 weeks (our sug…" at bounding box center [427, 220] width 216 height 24
select select "210"
click at [319, 208] on select "1 week 2 weeks 3 weeks 4 weeks 5 weeks 6 weeks 7 weeks 8 weeks 9 weeks (our sug…" at bounding box center [427, 220] width 216 height 24
click at [577, 230] on div "back Brilliant Eco friendly, cost effective, punctual and a great company - Mar…" at bounding box center [426, 249] width 853 height 1046
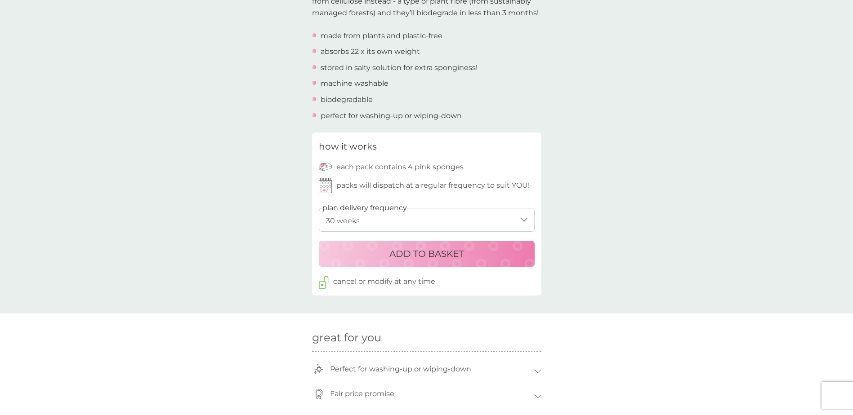
scroll to position [0, 0]
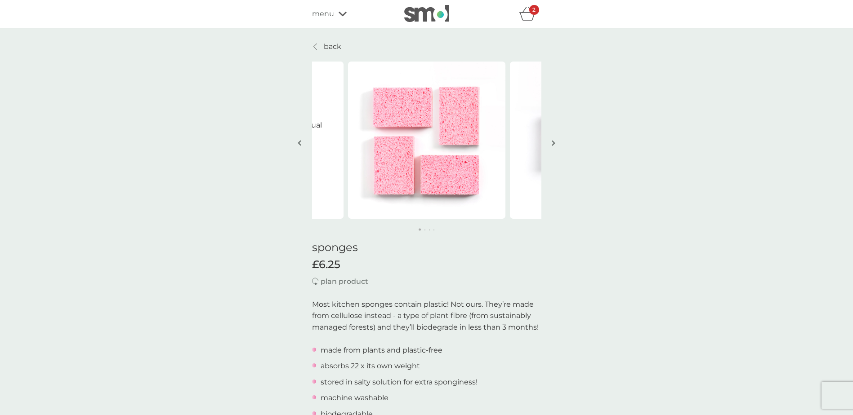
click at [326, 18] on span "menu" at bounding box center [323, 14] width 22 height 12
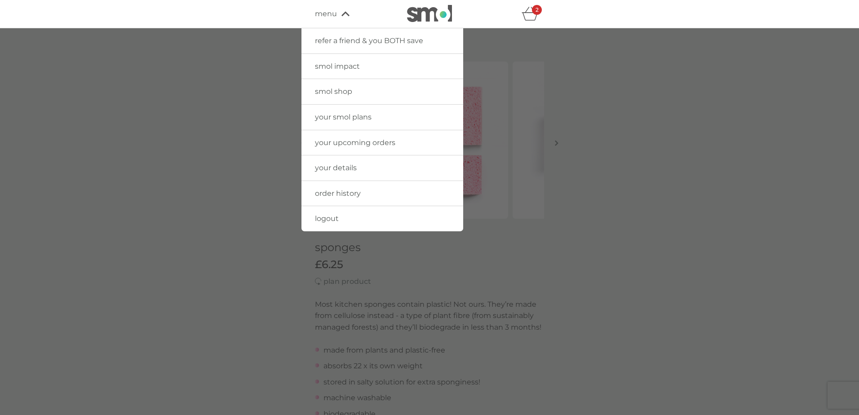
click at [341, 89] on span "smol shop" at bounding box center [333, 91] width 37 height 9
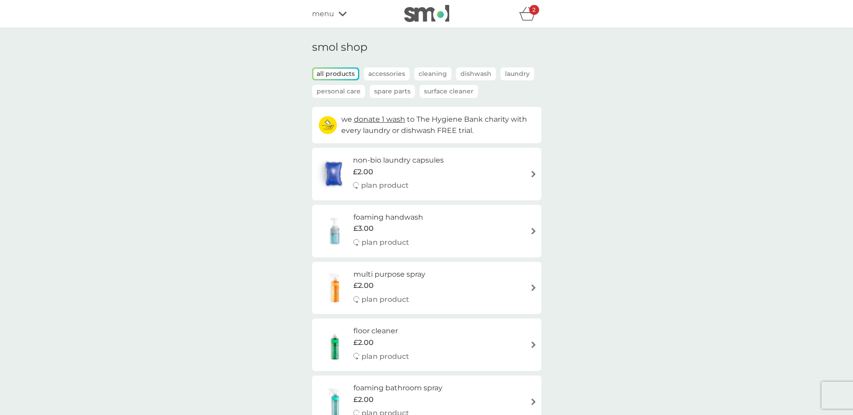
scroll to position [45, 0]
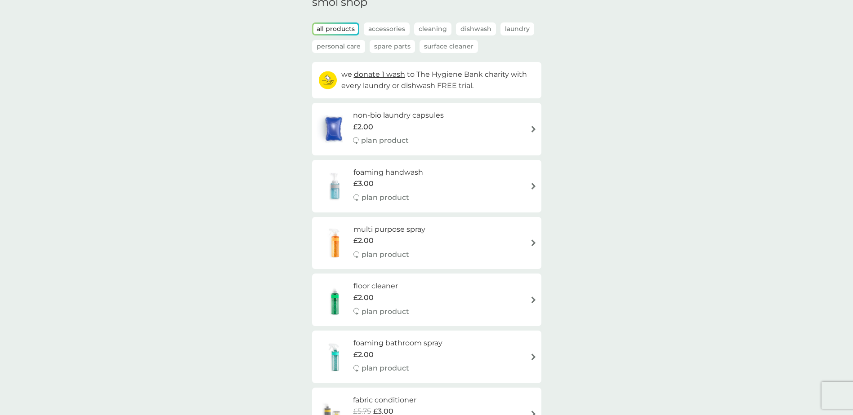
click at [446, 122] on div "non-bio laundry capsules £2.00 plan product" at bounding box center [403, 129] width 100 height 39
select select "42"
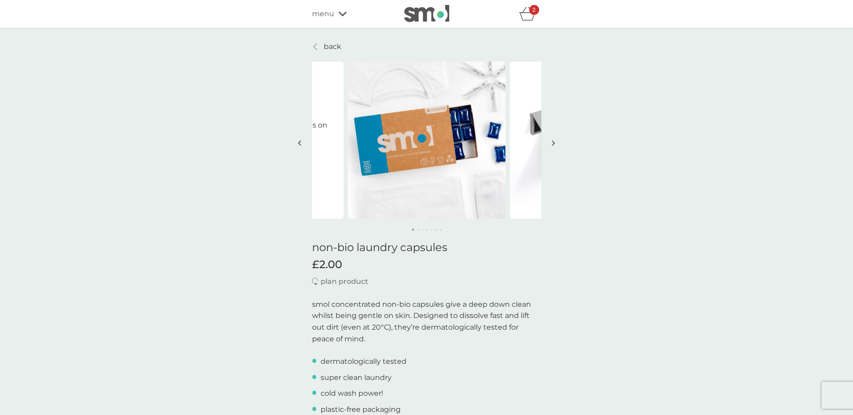
click at [337, 45] on p "back" at bounding box center [333, 47] width 18 height 12
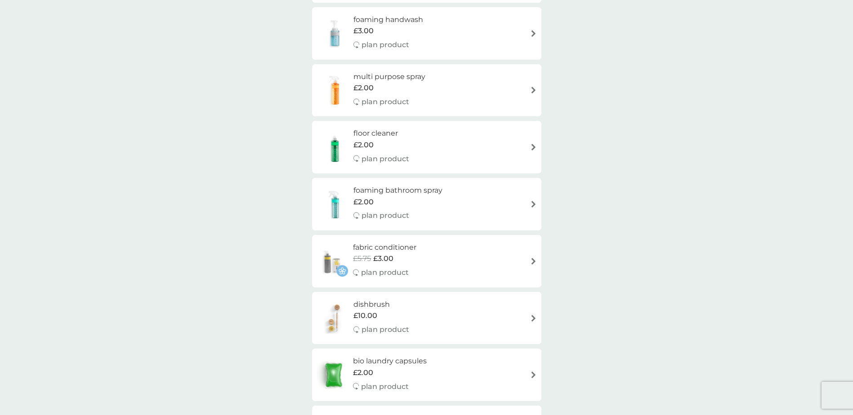
scroll to position [270, 0]
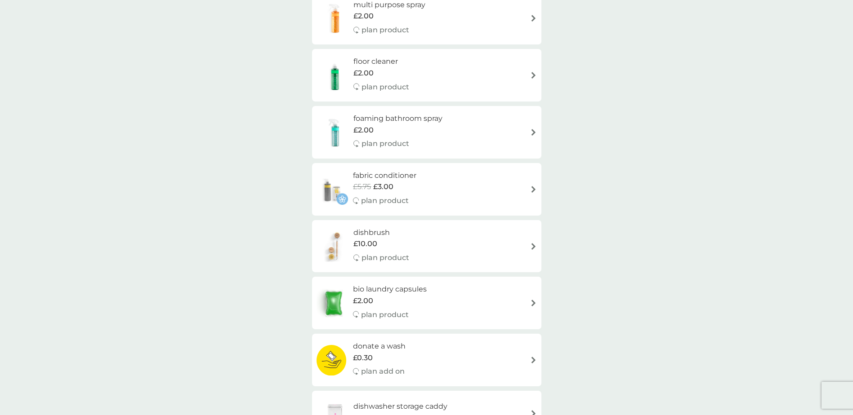
click at [417, 299] on div "£2.00" at bounding box center [390, 301] width 74 height 12
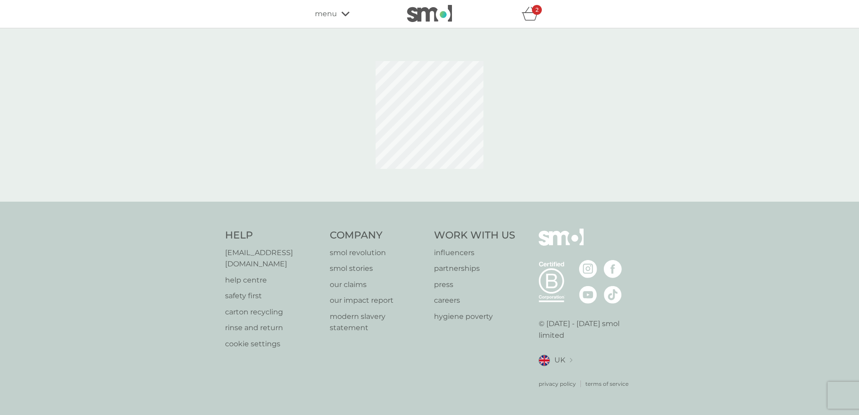
select select "42"
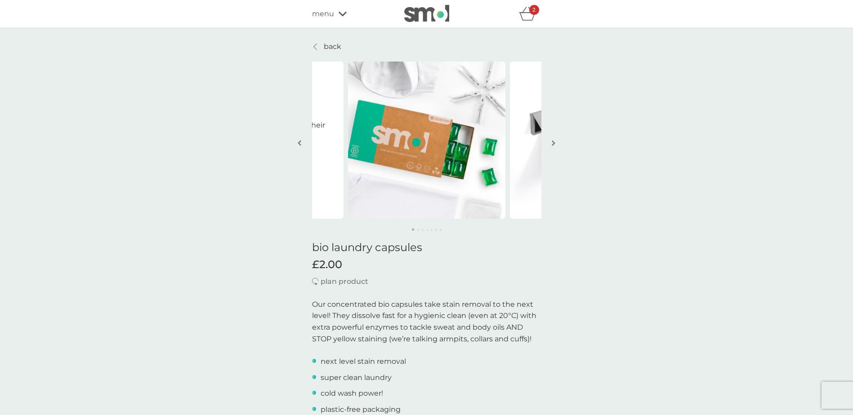
click at [321, 14] on span "menu" at bounding box center [323, 14] width 22 height 12
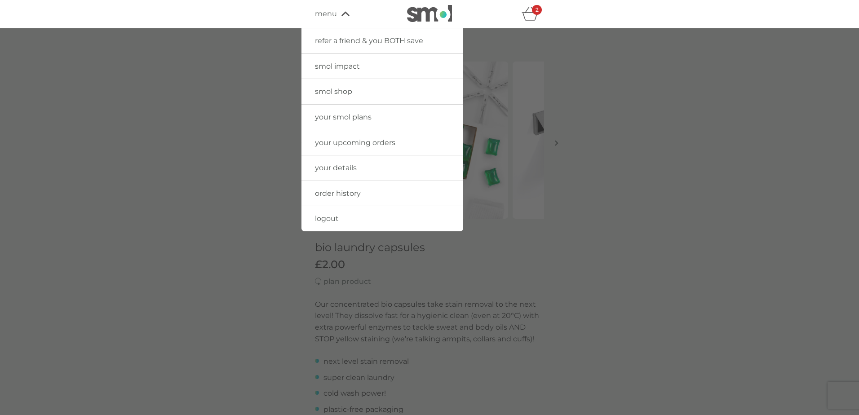
click at [272, 74] on div at bounding box center [429, 235] width 859 height 415
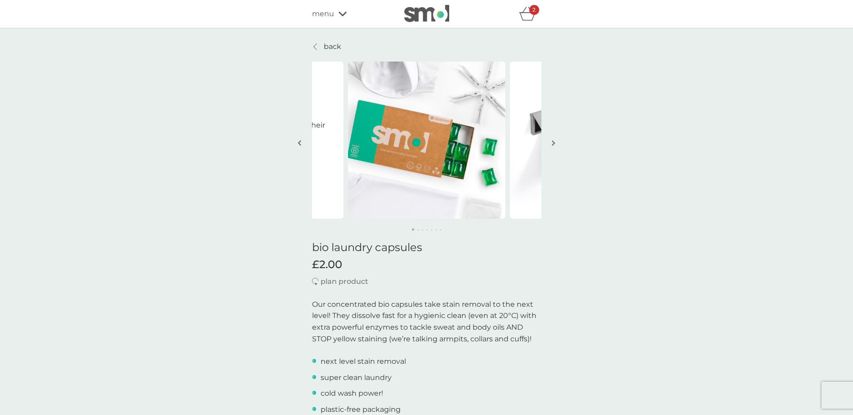
click at [319, 46] on link "back" at bounding box center [326, 47] width 29 height 12
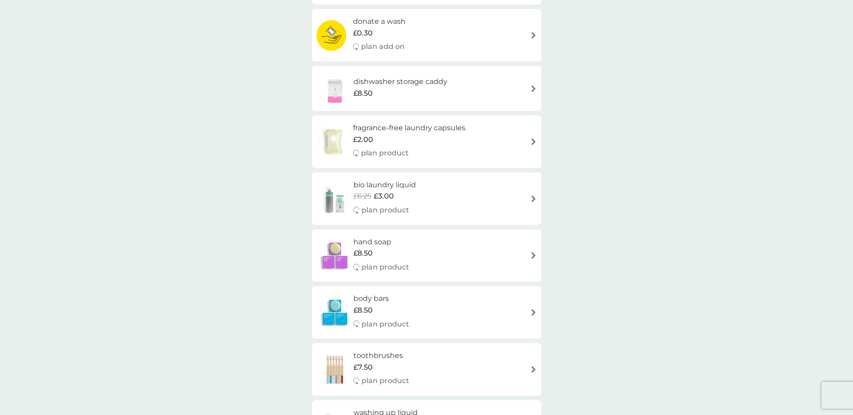
scroll to position [674, 0]
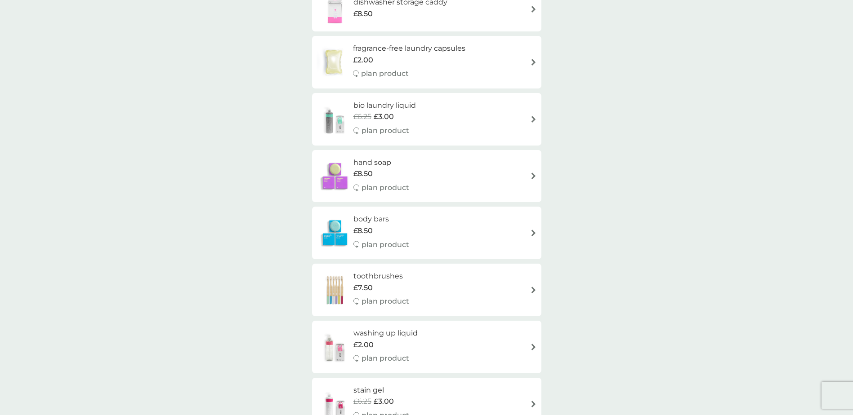
click at [446, 118] on div "bio laundry liquid £6.25 £3.00 plan product" at bounding box center [426, 119] width 220 height 39
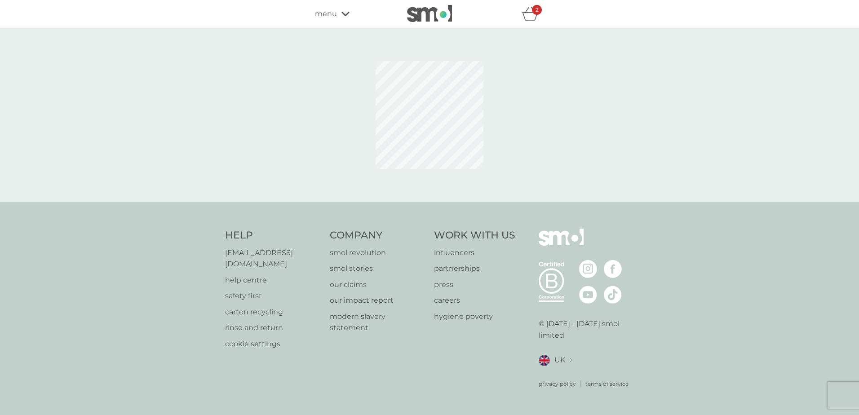
select select "91"
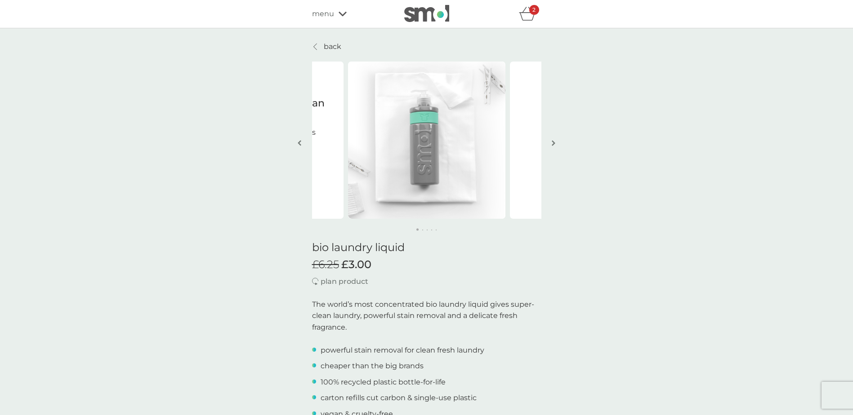
click at [551, 143] on img "button" at bounding box center [553, 143] width 4 height 7
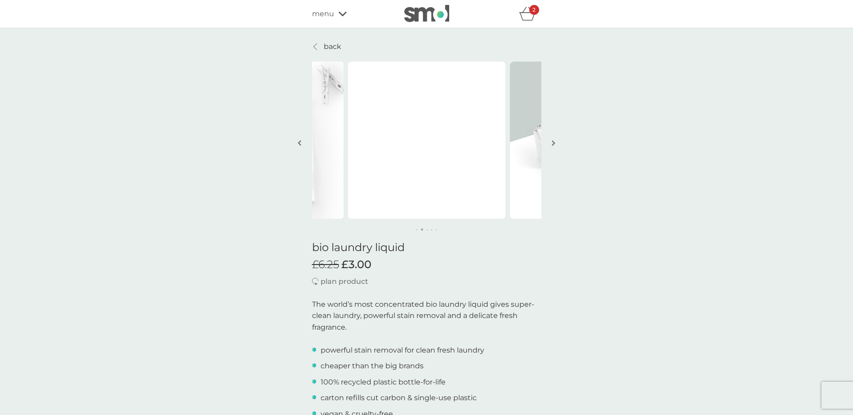
click at [551, 143] on img "button" at bounding box center [553, 143] width 4 height 7
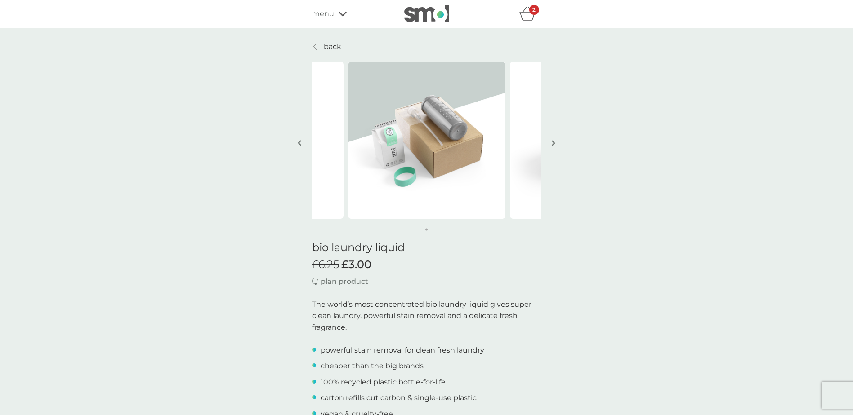
click at [551, 143] on img "button" at bounding box center [553, 143] width 4 height 7
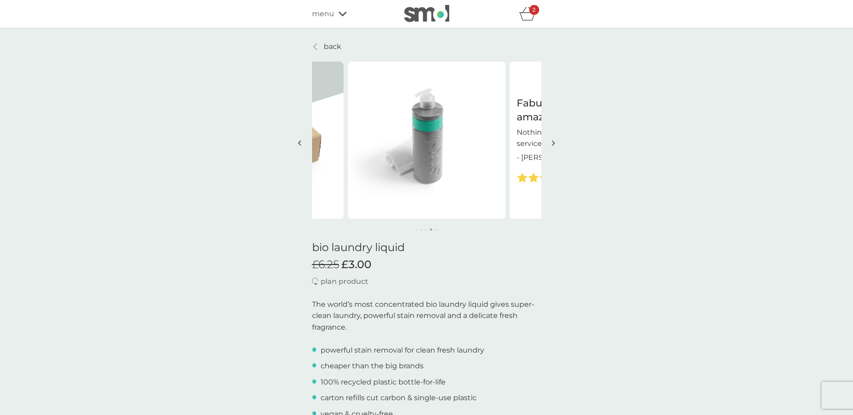
click at [551, 143] on img "button" at bounding box center [553, 143] width 4 height 7
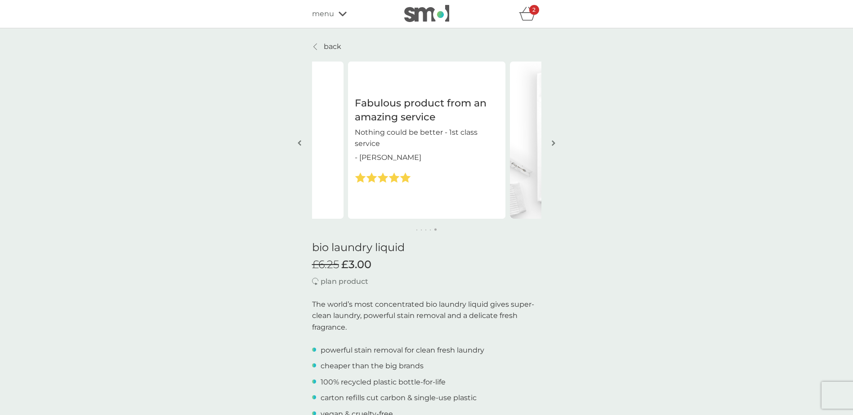
click at [551, 143] on img "button" at bounding box center [553, 143] width 4 height 7
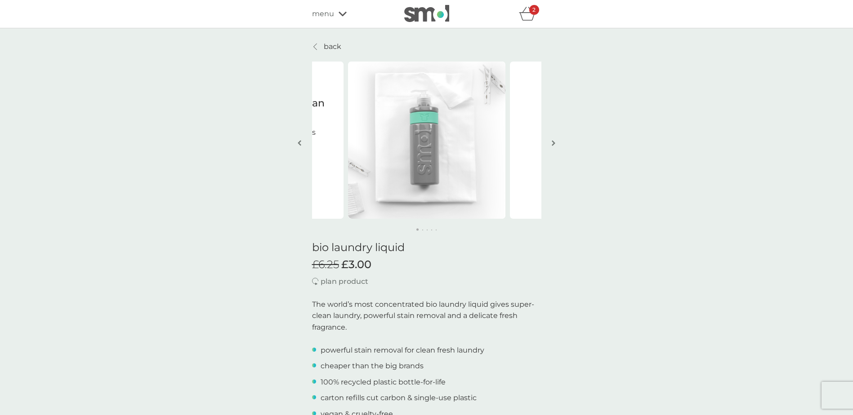
click at [556, 140] on button "button" at bounding box center [553, 143] width 7 height 45
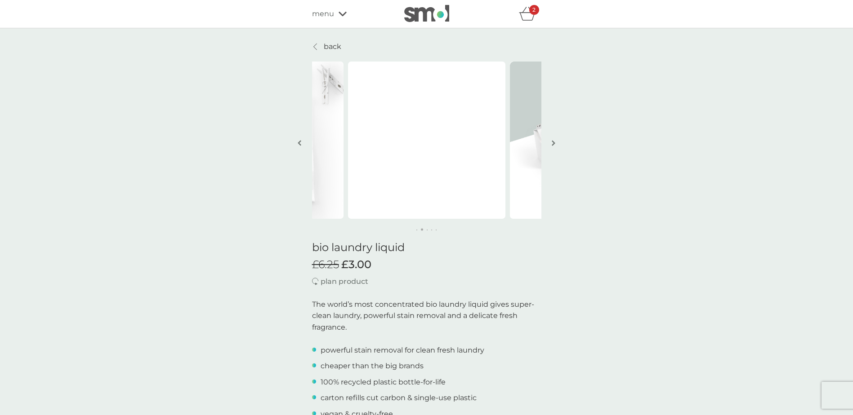
click at [556, 140] on button "button" at bounding box center [553, 143] width 7 height 45
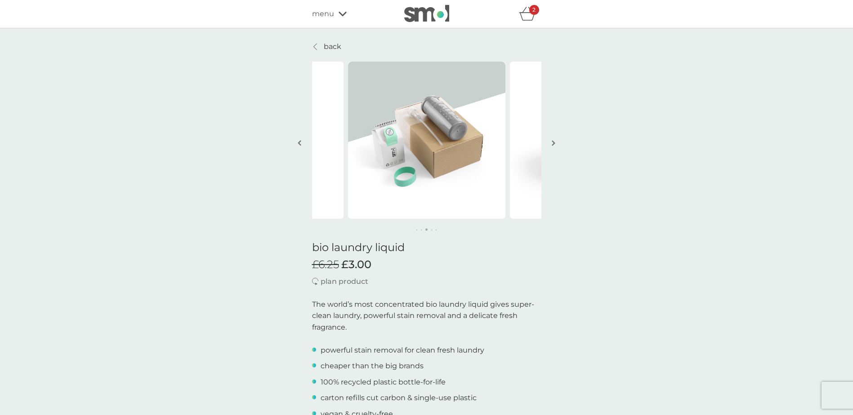
click at [556, 140] on button "button" at bounding box center [553, 143] width 7 height 45
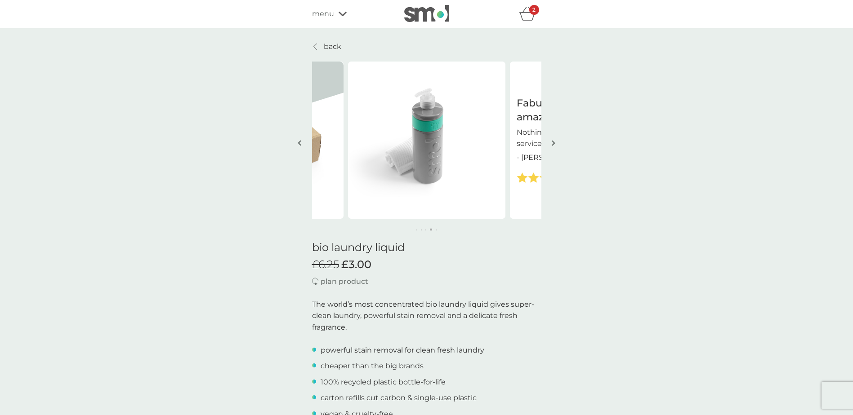
click at [556, 140] on button "button" at bounding box center [553, 143] width 7 height 45
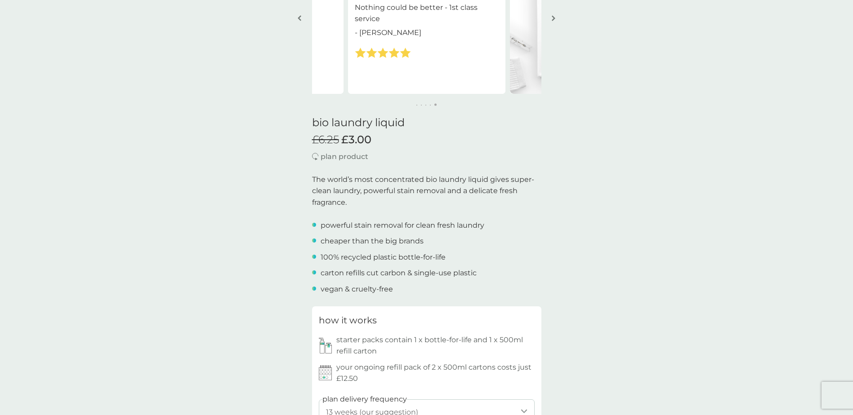
scroll to position [315, 0]
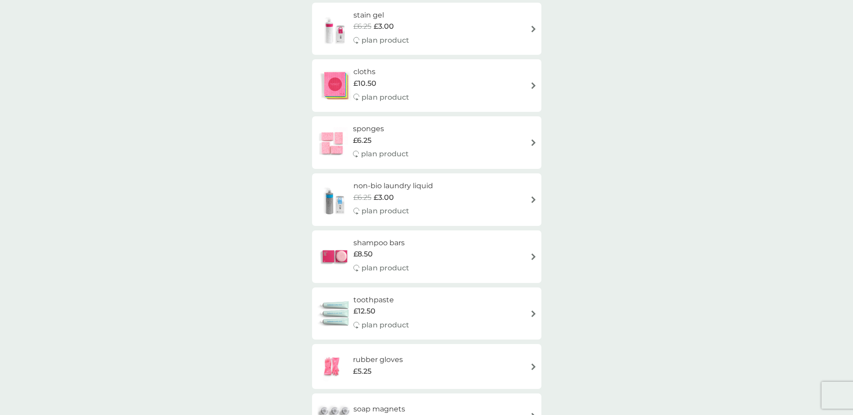
scroll to position [1034, 0]
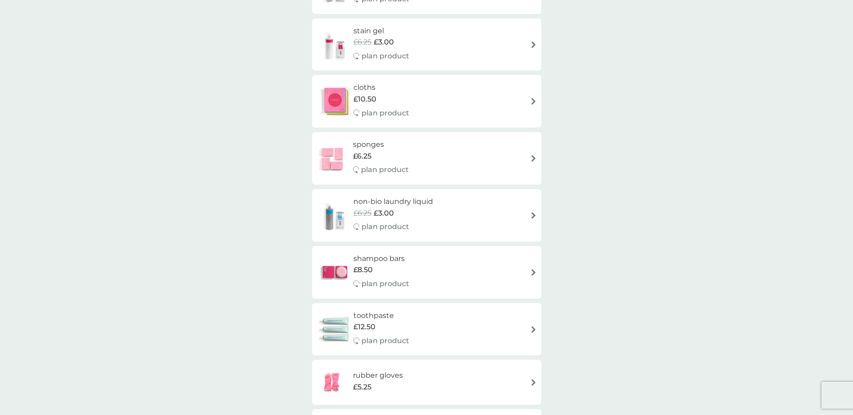
click at [435, 164] on div "sponges £6.25 plan product" at bounding box center [426, 158] width 220 height 39
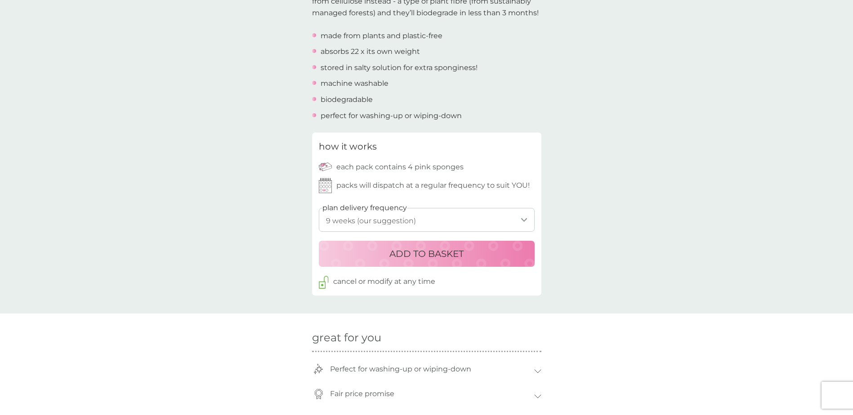
click at [411, 218] on select "1 week 2 weeks 3 weeks 4 weeks 5 weeks 6 weeks 7 weeks 8 weeks 9 weeks (our sug…" at bounding box center [427, 220] width 216 height 24
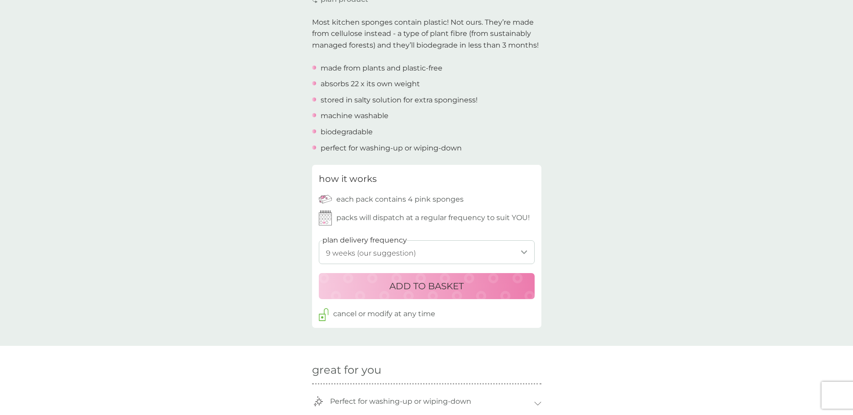
scroll to position [270, 0]
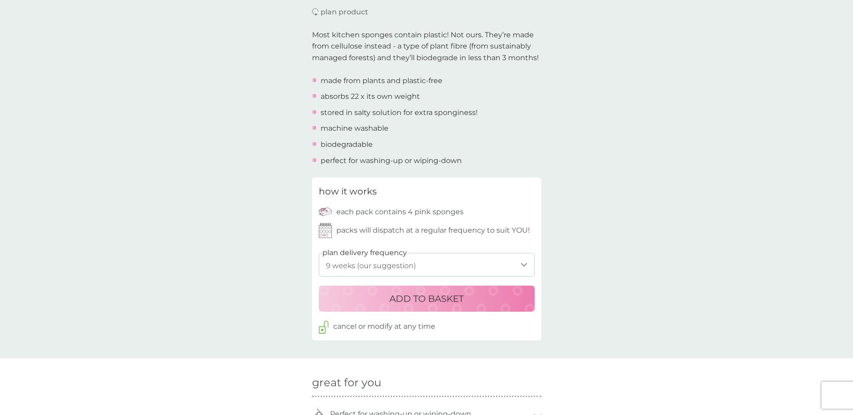
click at [438, 270] on select "1 week 2 weeks 3 weeks 4 weeks 5 weeks 6 weeks 7 weeks 8 weeks 9 weeks (our sug…" at bounding box center [427, 265] width 216 height 24
click at [438, 258] on select "1 week 2 weeks 3 weeks 4 weeks 5 weeks 6 weeks 7 weeks 8 weeks 9 weeks (our sug…" at bounding box center [427, 265] width 216 height 24
click at [319, 253] on select "1 week 2 weeks 3 weeks 4 weeks 5 weeks 6 weeks 7 weeks 8 weeks 9 weeks (our sug…" at bounding box center [427, 265] width 216 height 24
click at [575, 236] on div "back Brilliant Eco friendly, cost effective, punctual and a great company - Mar…" at bounding box center [426, 294] width 853 height 1046
click at [470, 259] on select "1 week 2 weeks 3 weeks 4 weeks 5 weeks 6 weeks 7 weeks 8 weeks 9 weeks (our sug…" at bounding box center [427, 265] width 216 height 24
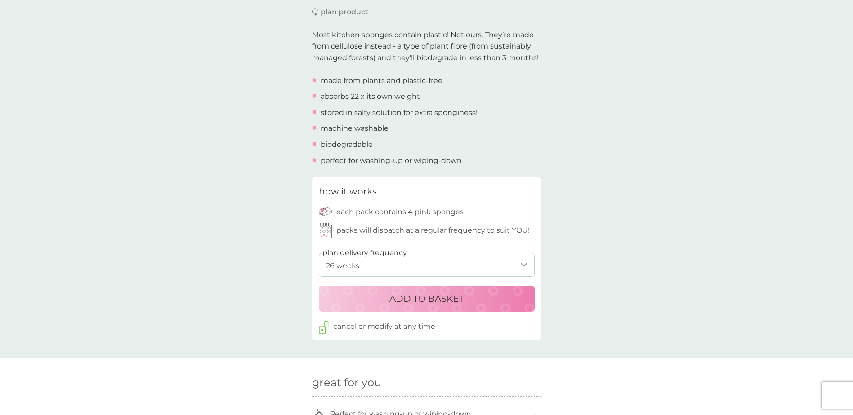
click at [319, 253] on select "1 week 2 weeks 3 weeks 4 weeks 5 weeks 6 weeks 7 weeks 8 weeks 9 weeks (our sug…" at bounding box center [427, 265] width 216 height 24
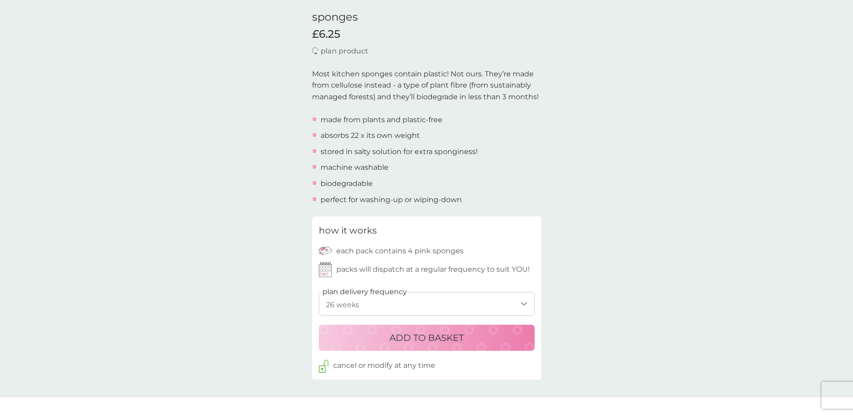
scroll to position [360, 0]
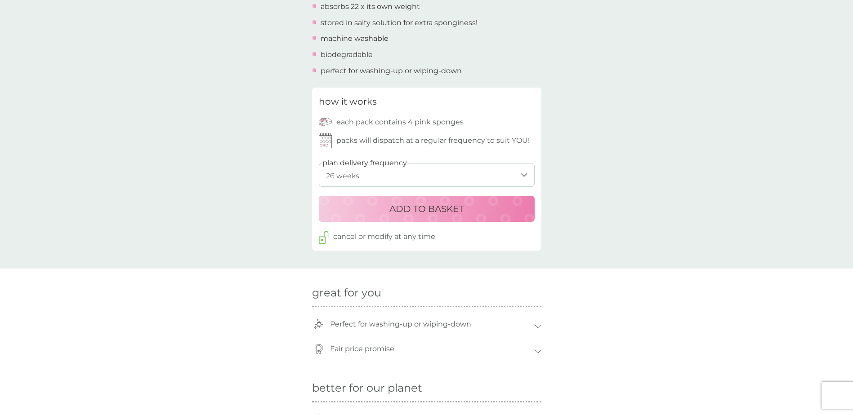
click at [462, 180] on select "1 week 2 weeks 3 weeks 4 weeks 5 weeks 6 weeks 7 weeks 8 weeks 9 weeks (our sug…" at bounding box center [427, 175] width 216 height 24
select select "56"
click at [319, 163] on select "1 week 2 weeks 3 weeks 4 weeks 5 weeks 6 weeks 7 weeks 8 weeks 9 weeks (our sug…" at bounding box center [427, 175] width 216 height 24
click at [447, 204] on p "ADD TO BASKET" at bounding box center [426, 209] width 74 height 14
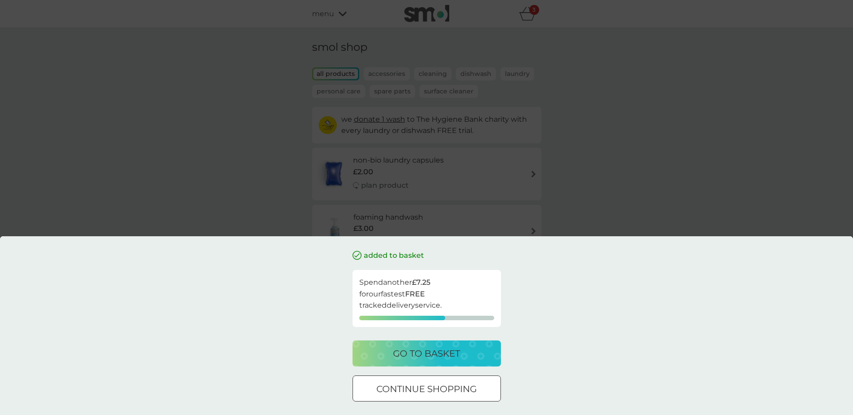
click at [492, 382] on div "continue shopping" at bounding box center [426, 389] width 147 height 14
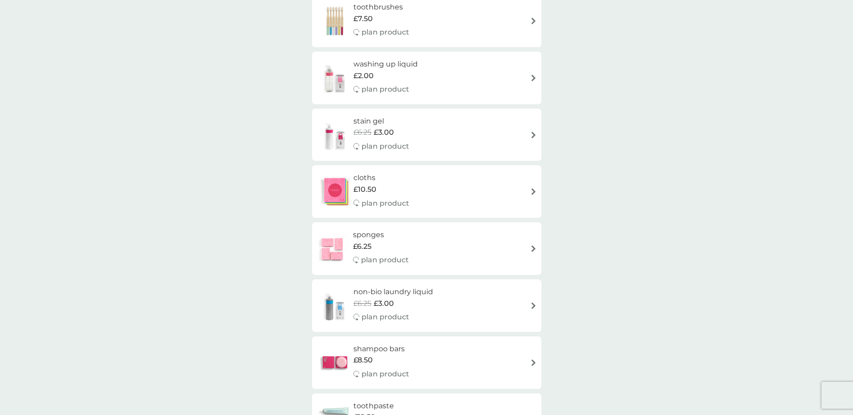
scroll to position [944, 0]
click at [495, 191] on div "cloths £10.50 plan product" at bounding box center [426, 191] width 220 height 39
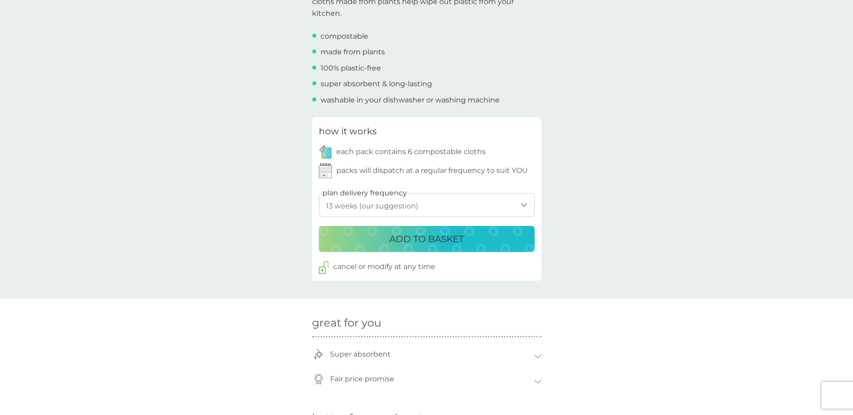
scroll to position [315, 0]
click at [513, 209] on select "1 week 2 weeks 3 weeks 4 weeks 5 weeks 6 weeks 7 weeks 8 weeks 9 weeks 10 weeks…" at bounding box center [427, 205] width 216 height 24
select select "70"
click at [319, 193] on select "1 week 2 weeks 3 weeks 4 weeks 5 weeks 6 weeks 7 weeks 8 weeks 9 weeks 10 weeks…" at bounding box center [427, 205] width 216 height 24
click at [626, 258] on div "back Great products Good cleaning products plus eco-friendly - Jane Great produ…" at bounding box center [426, 241] width 853 height 1031
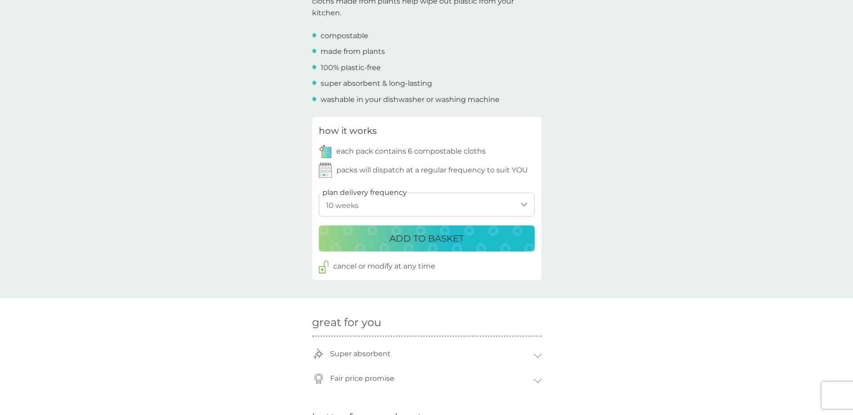
click at [486, 243] on div "ADD TO BASKET" at bounding box center [427, 238] width 198 height 14
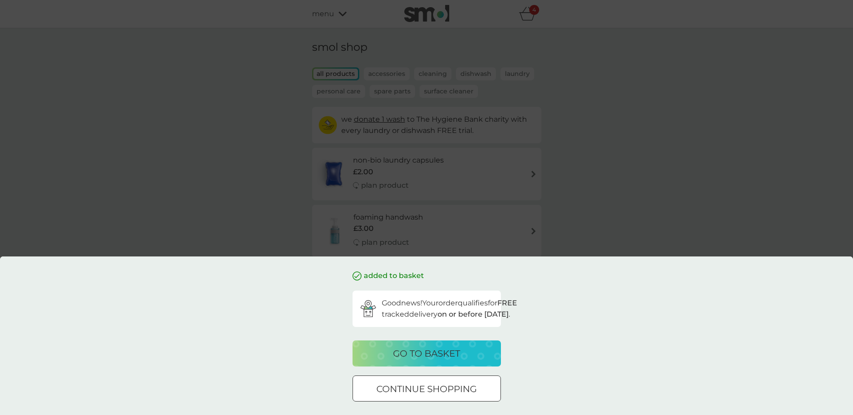
click at [442, 358] on p "go to basket" at bounding box center [426, 354] width 67 height 14
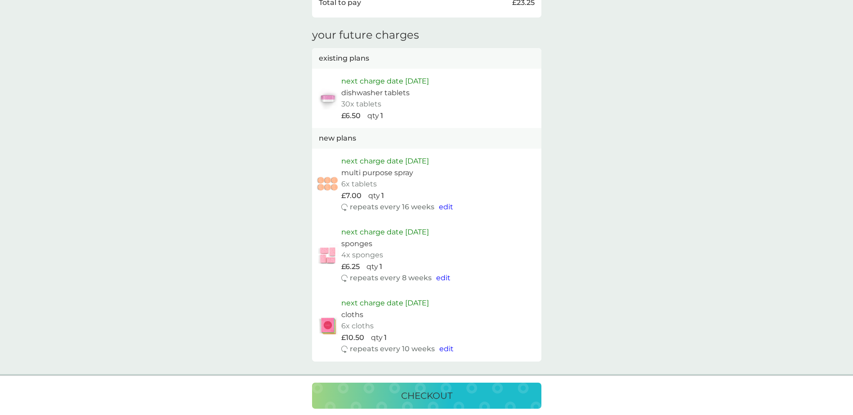
scroll to position [494, 0]
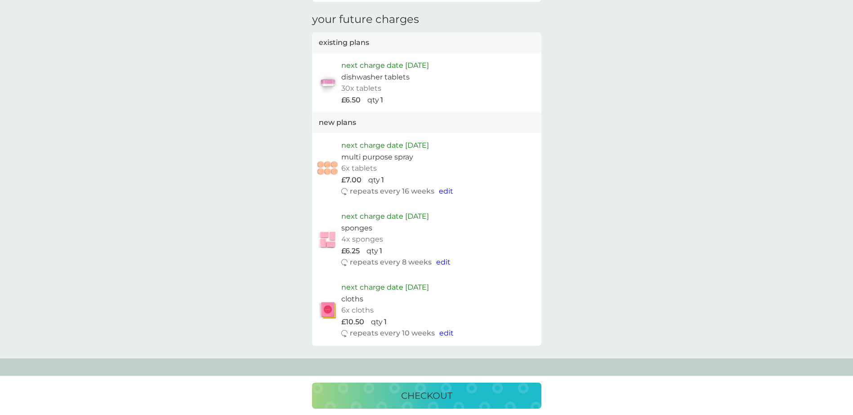
click at [442, 262] on span "edit" at bounding box center [443, 262] width 14 height 9
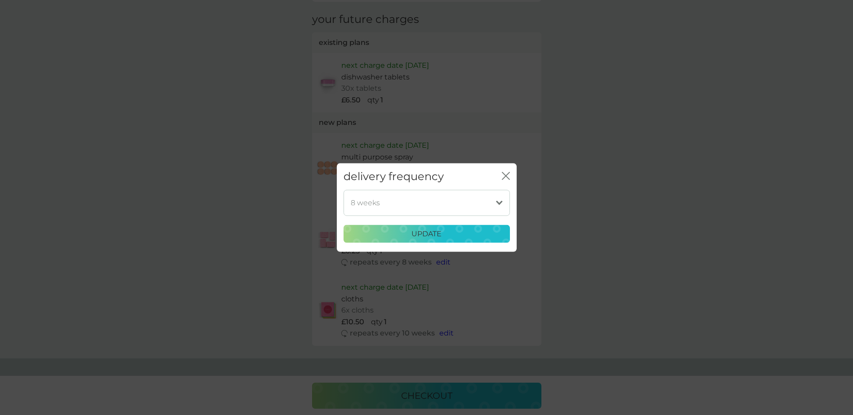
click at [436, 211] on select "1 week 2 weeks 3 weeks 4 weeks 5 weeks 6 weeks 7 weeks 8 weeks 9 weeks (our sug…" at bounding box center [426, 203] width 166 height 26
select select "77"
click at [343, 190] on select "1 week 2 weeks 3 weeks 4 weeks 5 weeks 6 weeks 7 weeks 8 weeks 9 weeks (our sug…" at bounding box center [426, 203] width 166 height 26
click at [435, 235] on p "update" at bounding box center [426, 234] width 30 height 12
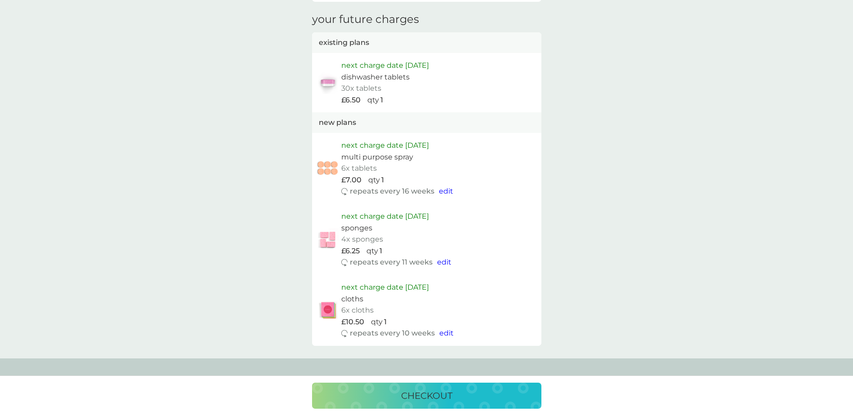
click at [440, 260] on span "edit" at bounding box center [444, 262] width 14 height 9
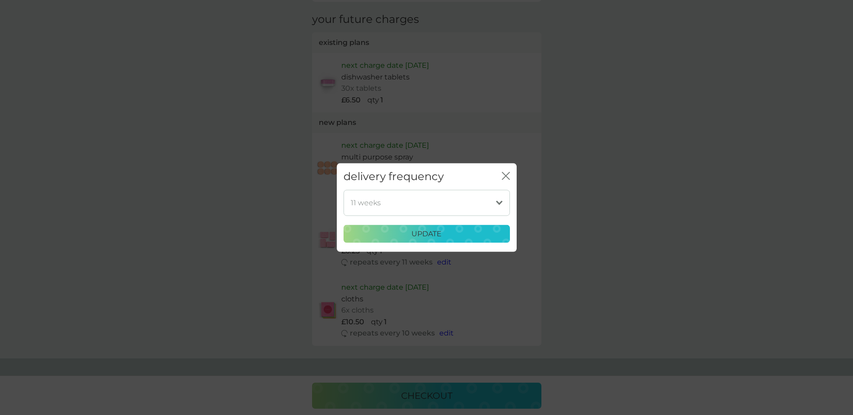
click at [428, 204] on select "1 week 2 weeks 3 weeks 4 weeks 5 weeks 6 weeks 7 weeks 8 weeks 9 weeks (our sug…" at bounding box center [426, 203] width 166 height 26
select select "70"
click at [343, 190] on select "1 week 2 weeks 3 weeks 4 weeks 5 weeks 6 weeks 7 weeks 8 weeks 9 weeks (our sug…" at bounding box center [426, 203] width 166 height 26
click at [415, 237] on p "update" at bounding box center [426, 234] width 30 height 12
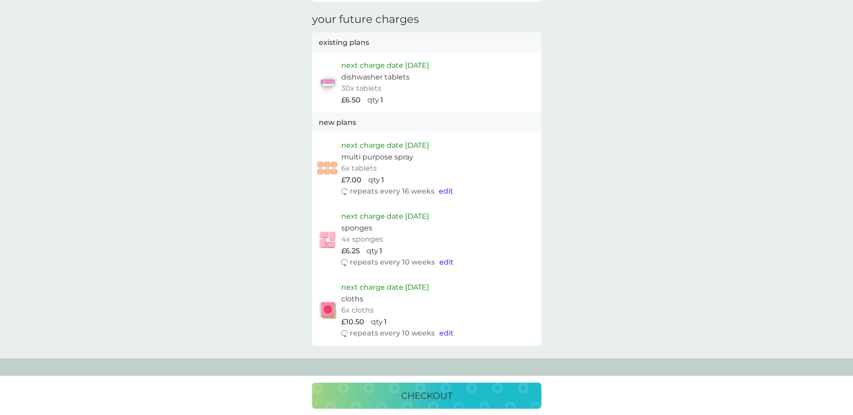
click at [444, 259] on span "edit" at bounding box center [446, 262] width 14 height 9
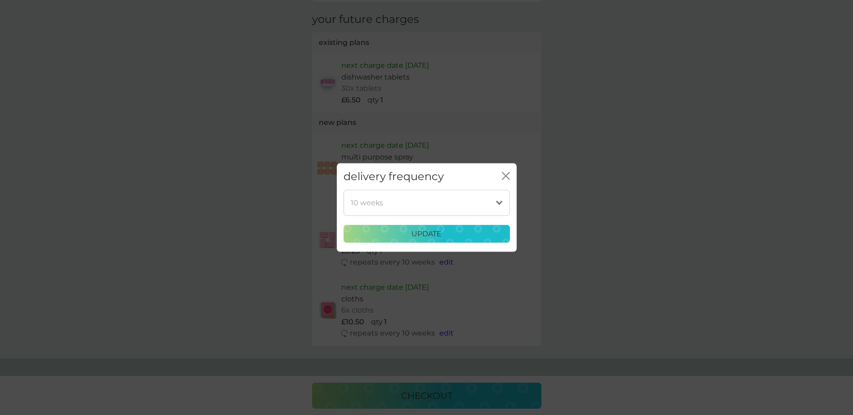
click at [431, 210] on select "1 week 2 weeks 3 weeks 4 weeks 5 weeks 6 weeks 7 weeks 8 weeks 9 weeks (our sug…" at bounding box center [426, 203] width 166 height 26
select select "84"
click at [343, 190] on select "1 week 2 weeks 3 weeks 4 weeks 5 weeks 6 weeks 7 weeks 8 weeks 9 weeks (our sug…" at bounding box center [426, 203] width 166 height 26
click at [444, 235] on div "update" at bounding box center [426, 234] width 155 height 12
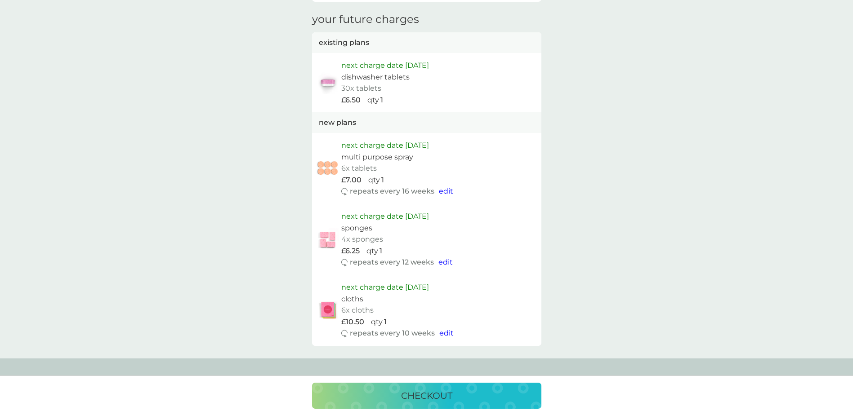
click at [442, 262] on span "edit" at bounding box center [445, 262] width 14 height 9
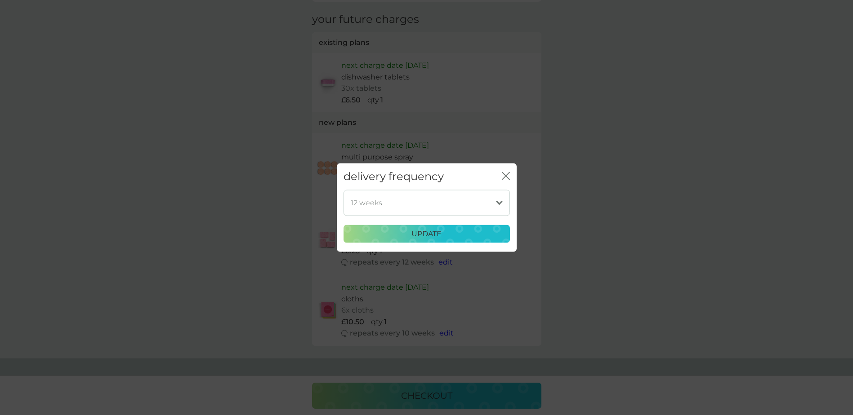
drag, startPoint x: 444, startPoint y: 200, endPoint x: 442, endPoint y: 195, distance: 5.1
click at [444, 200] on select "1 week 2 weeks 3 weeks 4 weeks 5 weeks 6 weeks 7 weeks 8 weeks 9 weeks (our sug…" at bounding box center [426, 203] width 166 height 26
select select "77"
click at [343, 190] on select "1 week 2 weeks 3 weeks 4 weeks 5 weeks 6 weeks 7 weeks 8 weeks 9 weeks (our sug…" at bounding box center [426, 203] width 166 height 26
click at [429, 235] on p "update" at bounding box center [426, 234] width 30 height 12
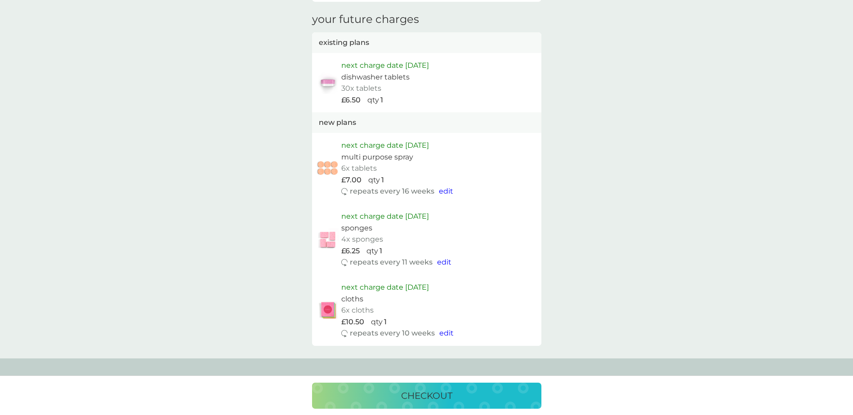
click at [443, 332] on span "edit" at bounding box center [446, 333] width 14 height 9
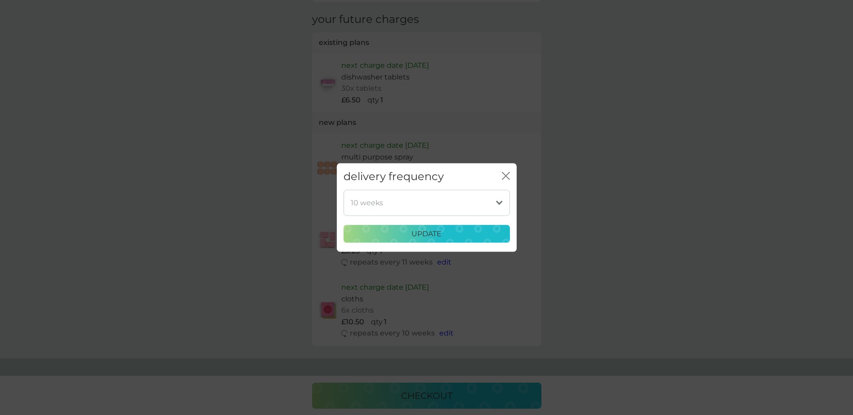
click at [434, 209] on select "1 week 2 weeks 3 weeks 4 weeks 5 weeks 6 weeks 7 weeks 8 weeks 9 weeks 10 weeks…" at bounding box center [426, 203] width 166 height 26
select select "77"
click at [343, 190] on select "1 week 2 weeks 3 weeks 4 weeks 5 weeks 6 weeks 7 weeks 8 weeks 9 weeks 10 weeks…" at bounding box center [426, 203] width 166 height 26
click at [413, 233] on p "update" at bounding box center [426, 234] width 30 height 12
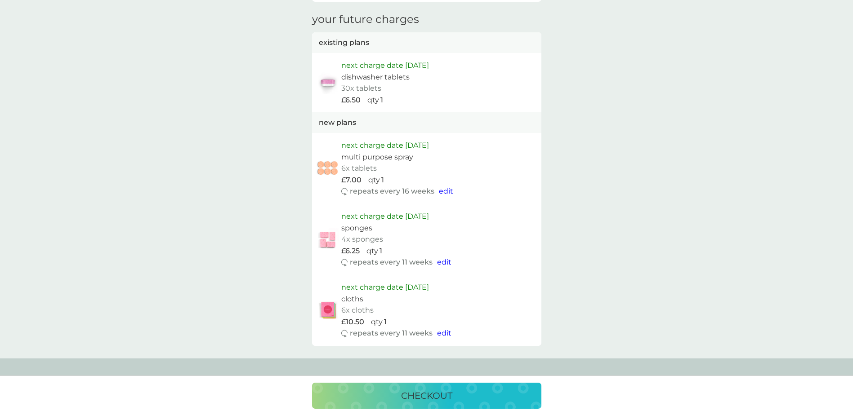
click at [444, 191] on span "edit" at bounding box center [446, 191] width 14 height 9
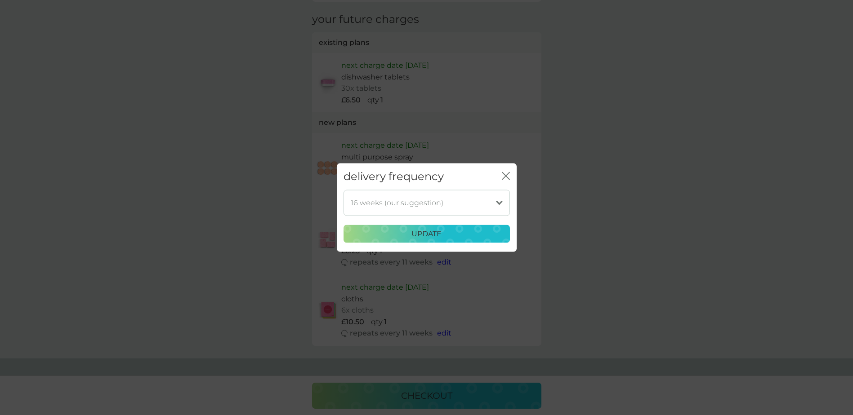
click at [446, 205] on select "1 week 2 weeks 3 weeks 4 weeks 5 weeks 6 weeks 7 weeks 8 weeks 9 weeks 10 weeks…" at bounding box center [426, 203] width 166 height 26
click at [343, 190] on select "1 week 2 weeks 3 weeks 4 weeks 5 weeks 6 weeks 7 weeks 8 weeks 9 weeks 10 weeks…" at bounding box center [426, 203] width 166 height 26
click at [435, 197] on select "1 week 2 weeks 3 weeks 4 weeks 5 weeks 6 weeks 7 weeks 8 weeks 9 weeks 10 weeks…" at bounding box center [426, 203] width 166 height 26
select select "77"
click at [343, 190] on select "1 week 2 weeks 3 weeks 4 weeks 5 weeks 6 weeks 7 weeks 8 weeks 9 weeks 10 weeks…" at bounding box center [426, 203] width 166 height 26
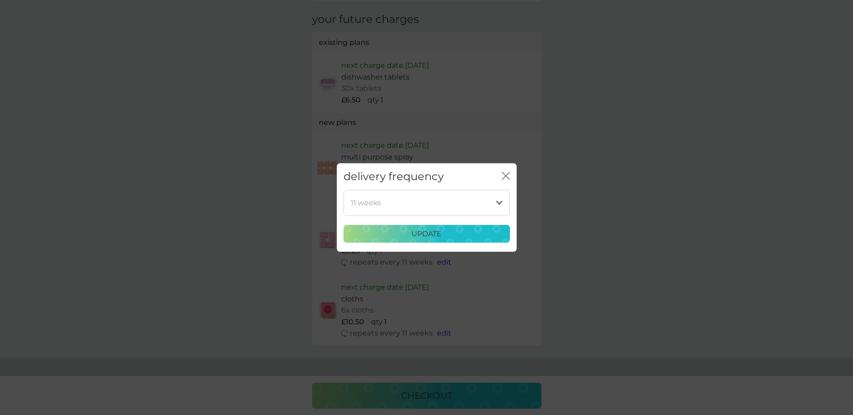
click at [436, 232] on p "update" at bounding box center [426, 234] width 30 height 12
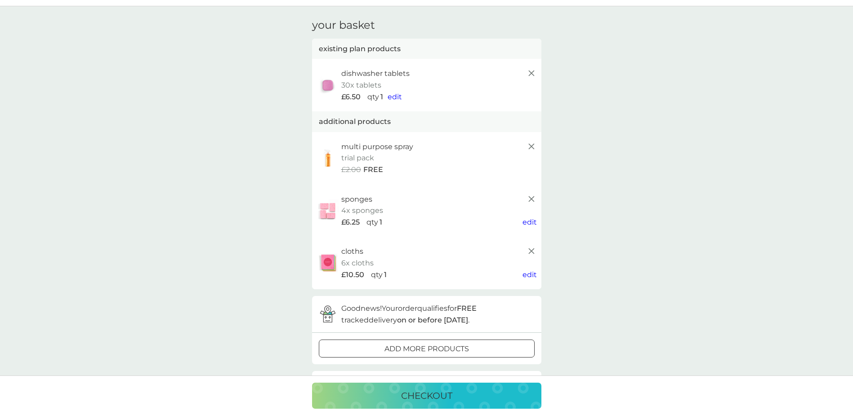
scroll to position [0, 0]
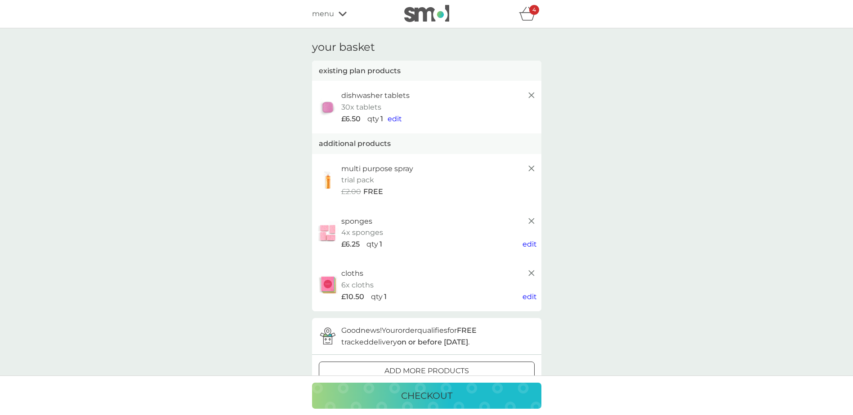
click at [528, 16] on icon "basket" at bounding box center [527, 14] width 17 height 14
click at [525, 13] on icon "basket" at bounding box center [527, 14] width 17 height 14
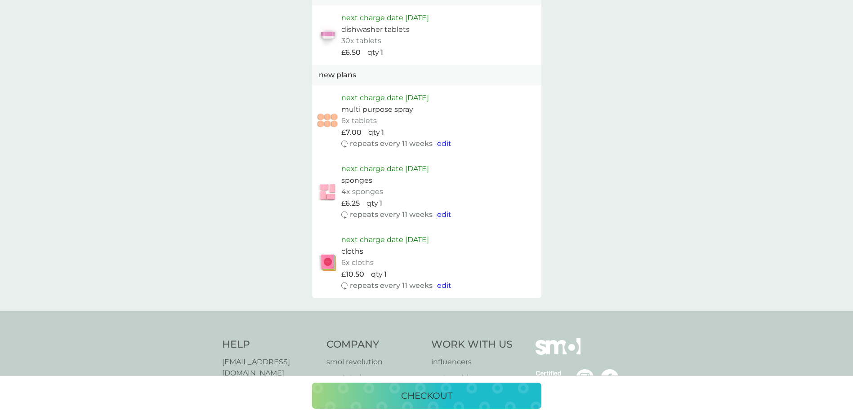
scroll to position [505, 0]
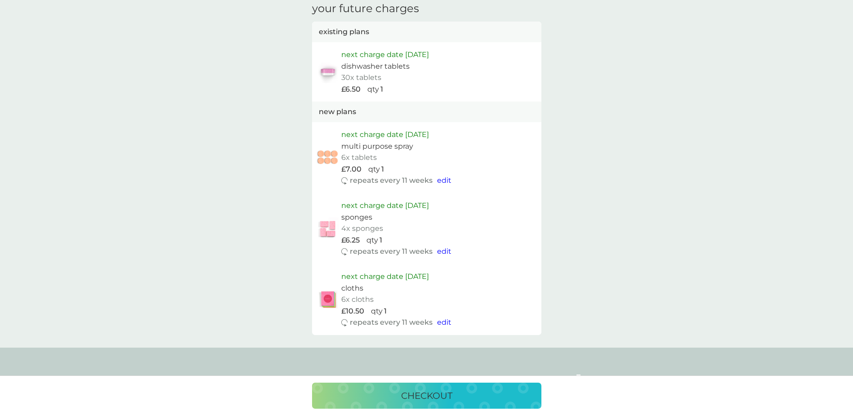
click at [507, 235] on div "qty 1" at bounding box center [451, 241] width 170 height 12
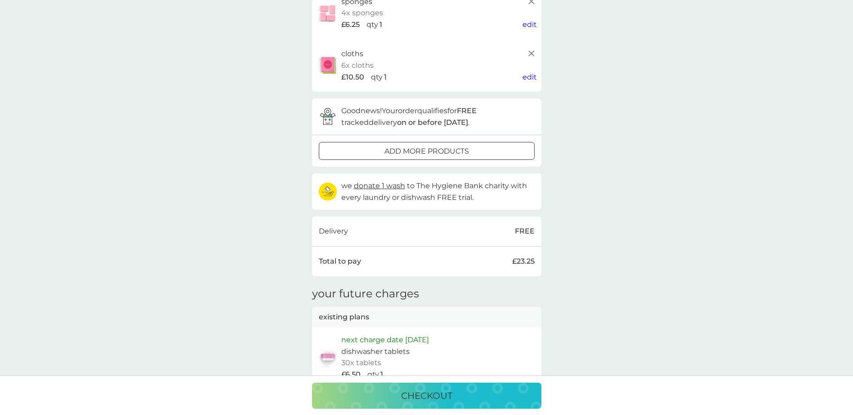
scroll to position [236, 0]
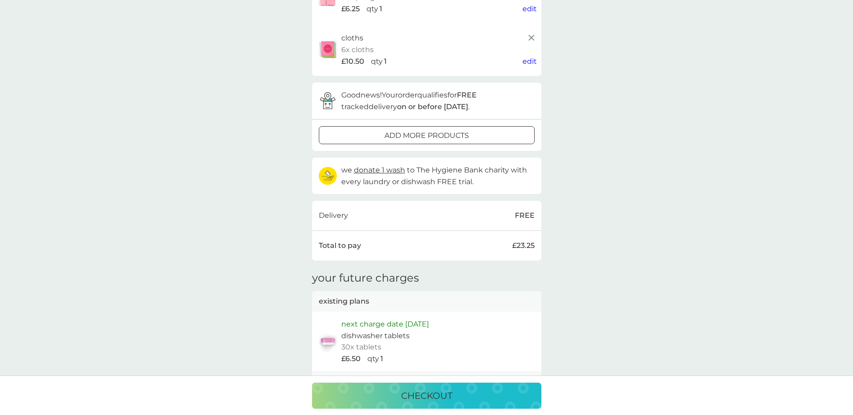
click at [454, 392] on div "checkout" at bounding box center [426, 396] width 211 height 14
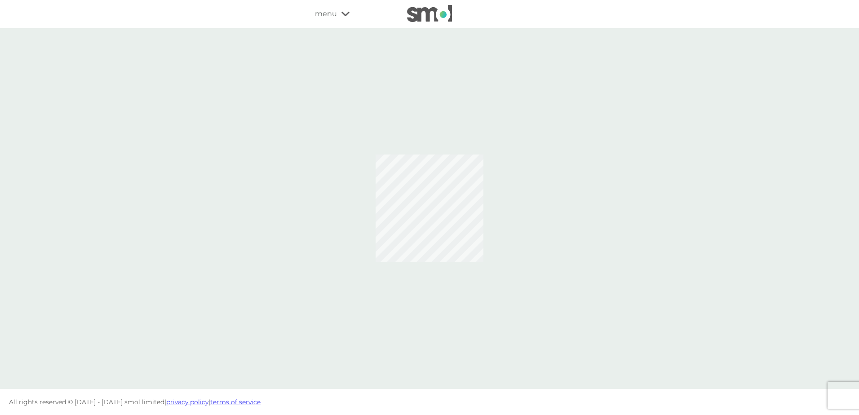
click at [326, 13] on span "menu" at bounding box center [326, 14] width 22 height 12
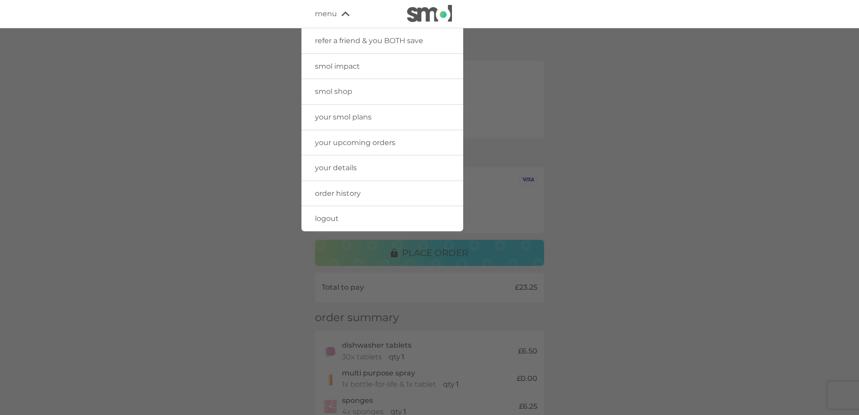
click at [353, 119] on span "your smol plans" at bounding box center [343, 117] width 57 height 9
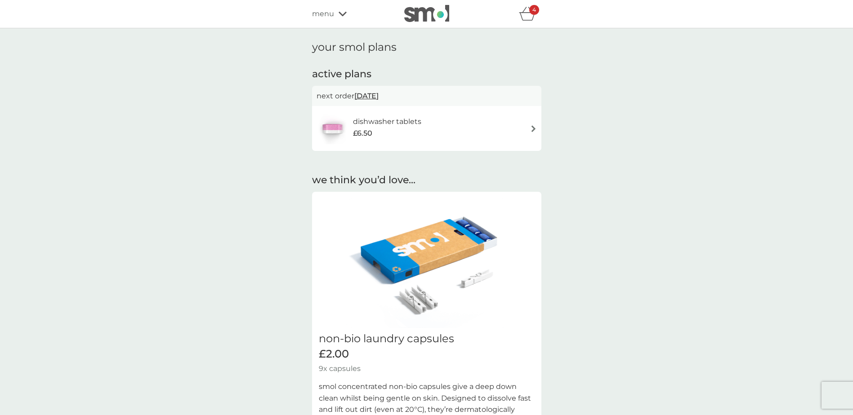
click at [528, 20] on icon "basket" at bounding box center [527, 14] width 17 height 14
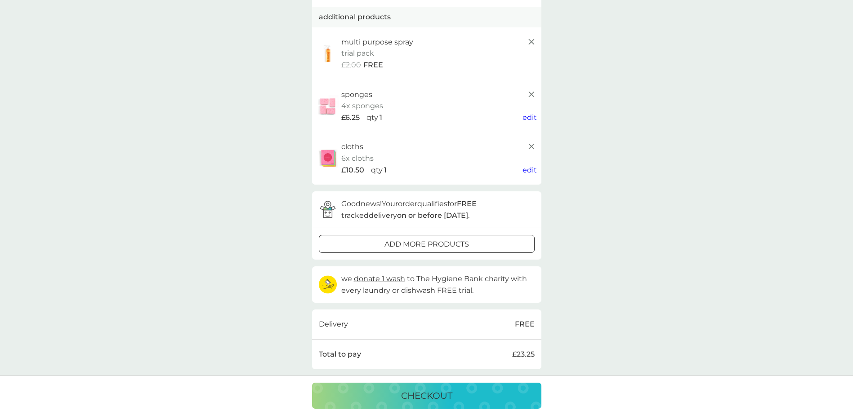
scroll to position [135, 0]
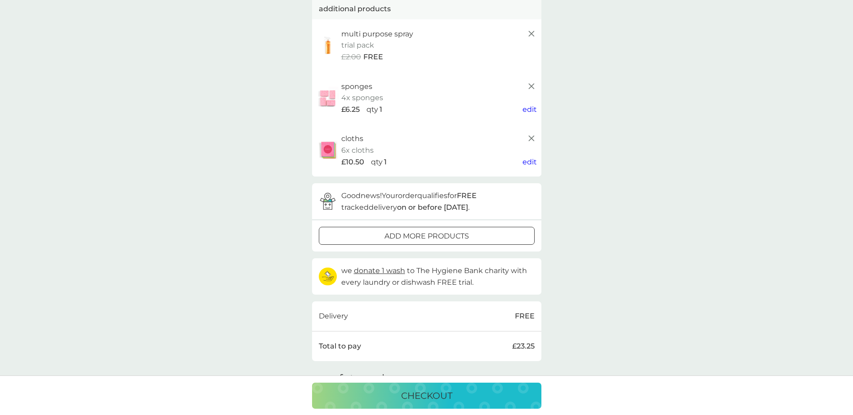
click at [425, 389] on p "checkout" at bounding box center [426, 396] width 51 height 14
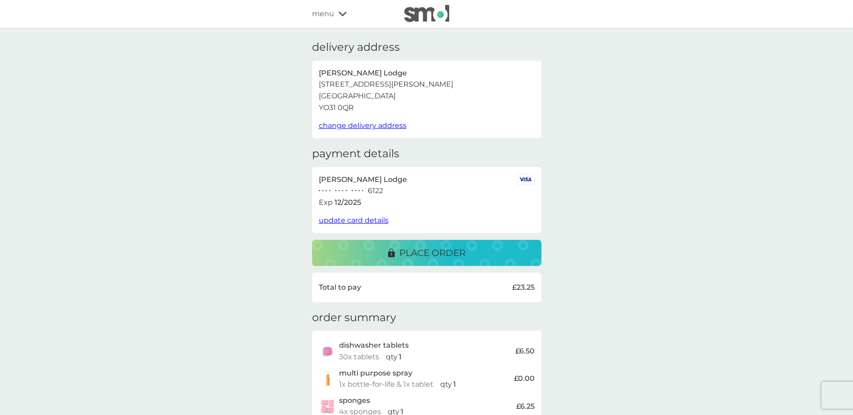
click at [353, 249] on div "place order" at bounding box center [426, 253] width 211 height 14
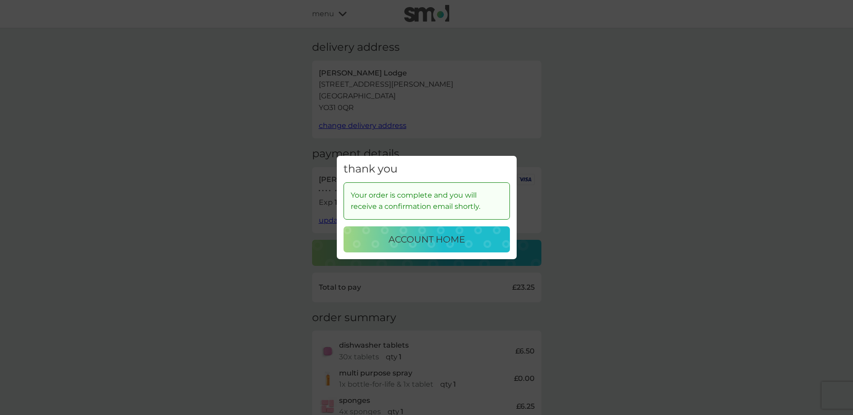
click at [452, 240] on p "account home" at bounding box center [426, 239] width 76 height 14
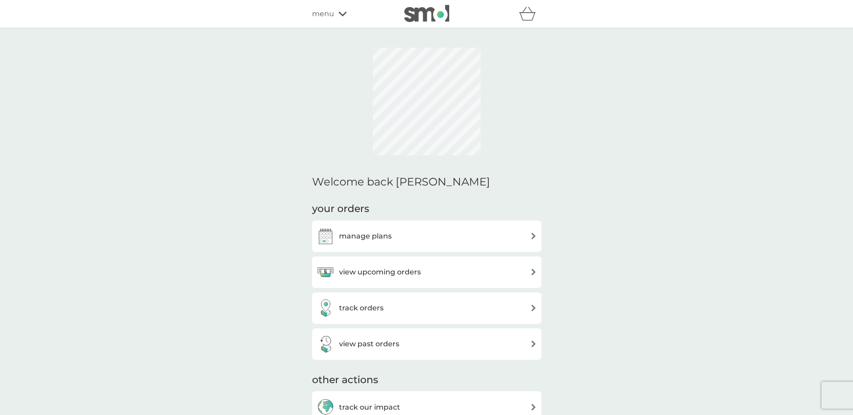
click at [347, 13] on div "menu" at bounding box center [350, 14] width 76 height 12
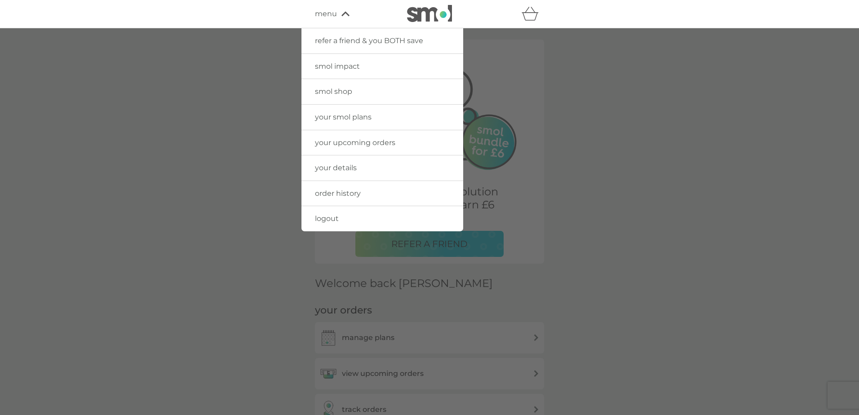
click at [326, 220] on span "logout" at bounding box center [327, 218] width 24 height 9
